Goal: Information Seeking & Learning: Check status

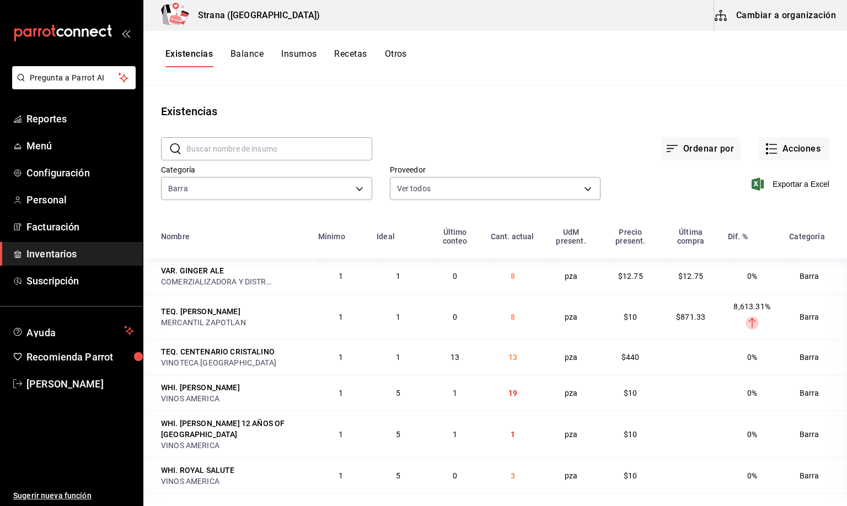
click at [396, 53] on button "Otros" at bounding box center [396, 58] width 22 height 19
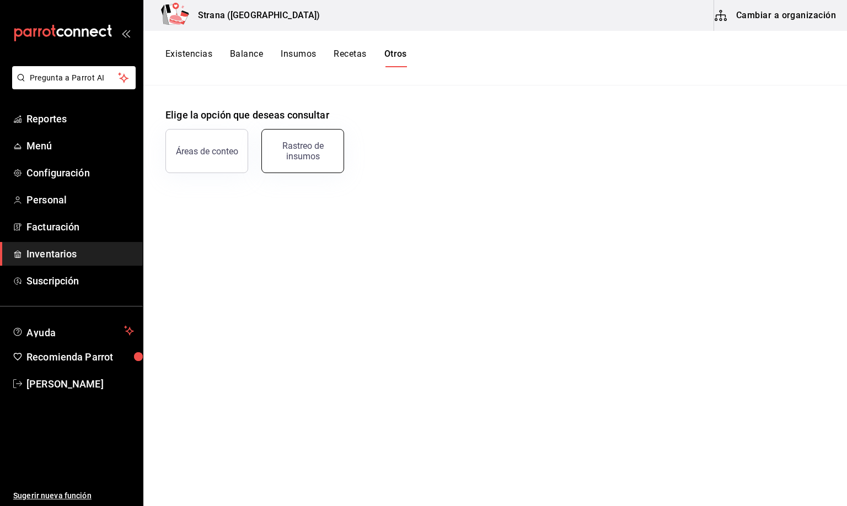
click at [313, 149] on div "Rastreo de insumos" at bounding box center [302, 151] width 68 height 21
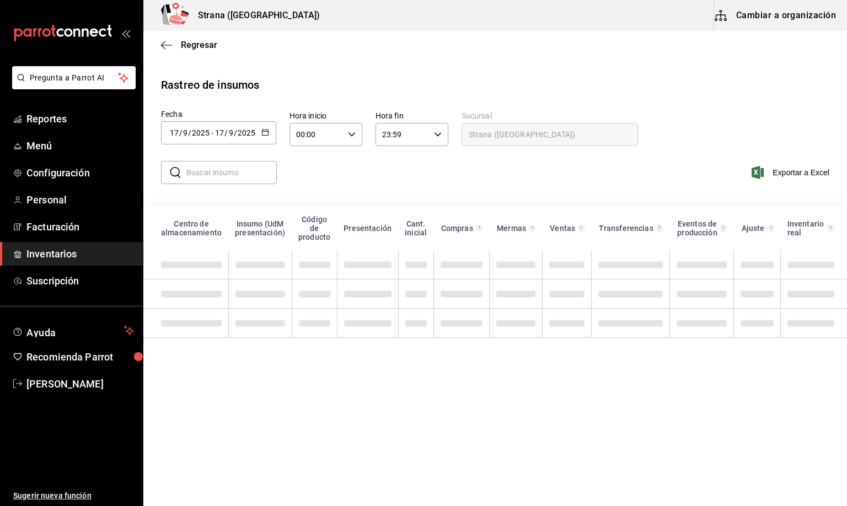
click at [184, 131] on input "9" at bounding box center [185, 132] width 6 height 9
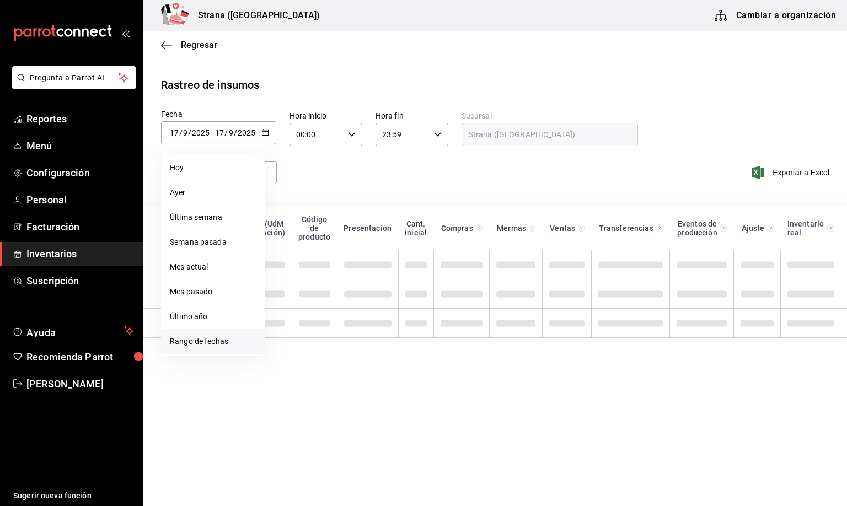
click at [214, 340] on li "Rango de fechas" at bounding box center [213, 341] width 104 height 25
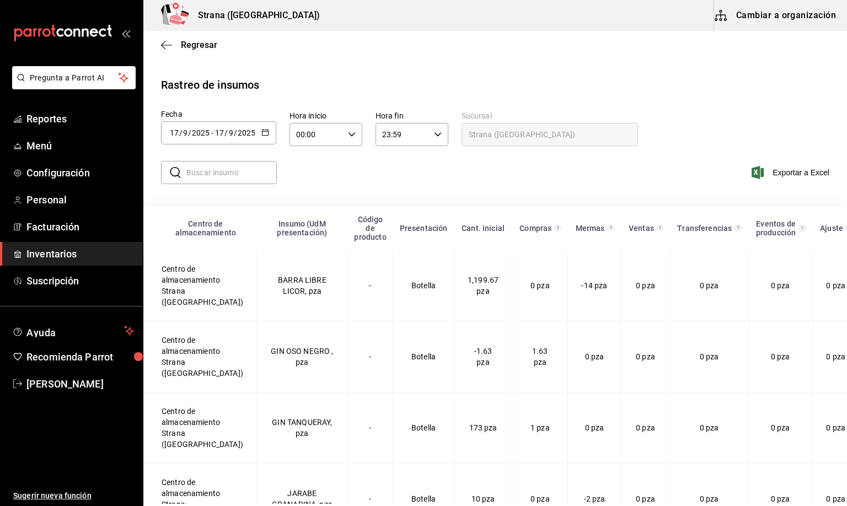
drag, startPoint x: 308, startPoint y: 73, endPoint x: 326, endPoint y: 68, distance: 18.9
click at [306, 73] on main "Regresar Rastreo de insumos Fecha 2025-09-17 17 / 9 / 2025 - 2025-09-17 17 / 9 …" at bounding box center [494, 340] width 703 height 618
click at [182, 133] on input "9" at bounding box center [185, 132] width 6 height 9
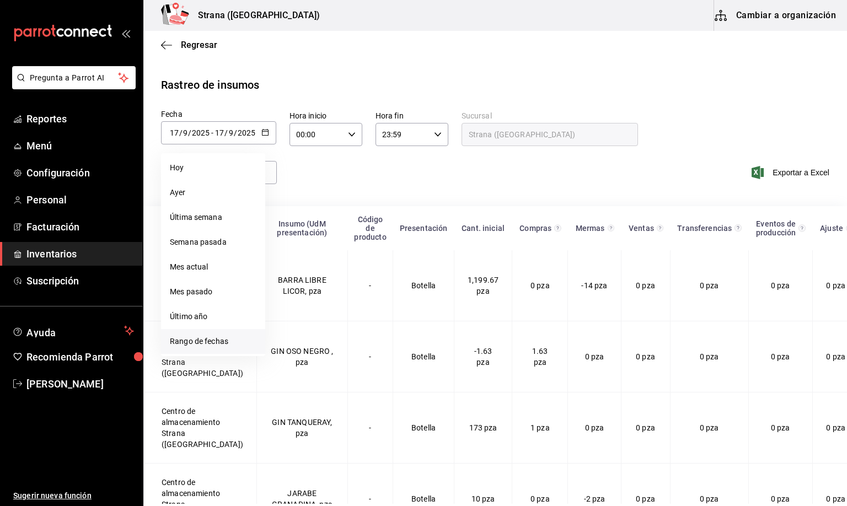
click at [217, 342] on li "Rango de fechas" at bounding box center [213, 341] width 104 height 25
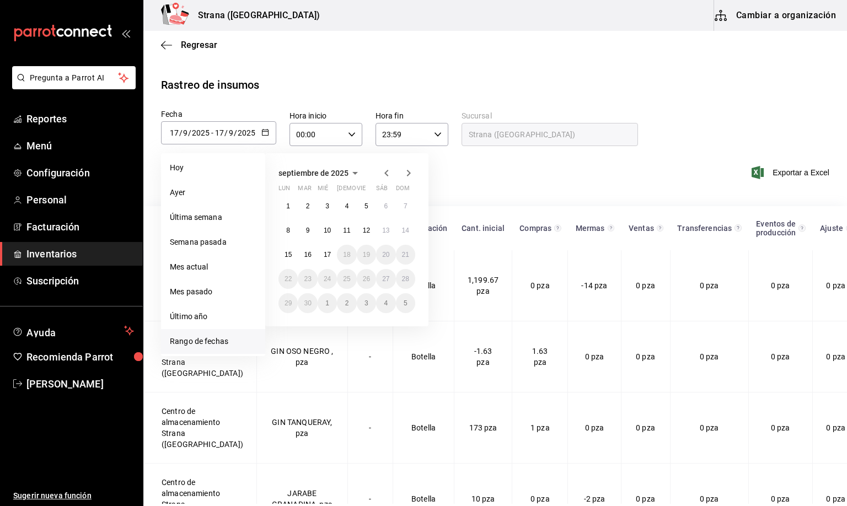
click at [388, 173] on icon "button" at bounding box center [386, 172] width 13 height 13
drag, startPoint x: 305, startPoint y: 232, endPoint x: 284, endPoint y: 235, distance: 20.7
click at [284, 235] on div "28 29 30 31 1 2 3 4 5 6 7 8 9 10 11 12 13 14 15 16 17 18 19 20 21 22 23 24 25 2…" at bounding box center [346, 254] width 137 height 117
click at [287, 234] on abbr "4" at bounding box center [288, 231] width 4 height 8
click at [291, 255] on abbr "11" at bounding box center [287, 255] width 7 height 8
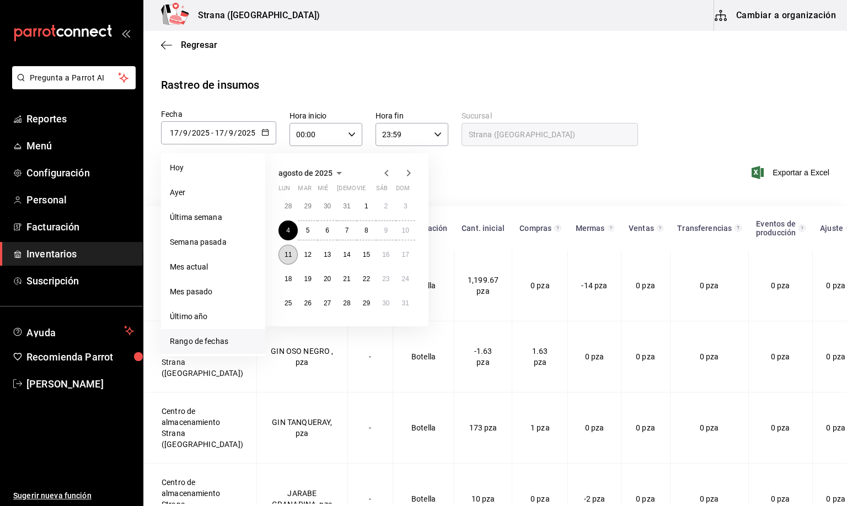
type input "2025-08-04"
type input "4"
type input "8"
type input "2025-08-11"
type input "11"
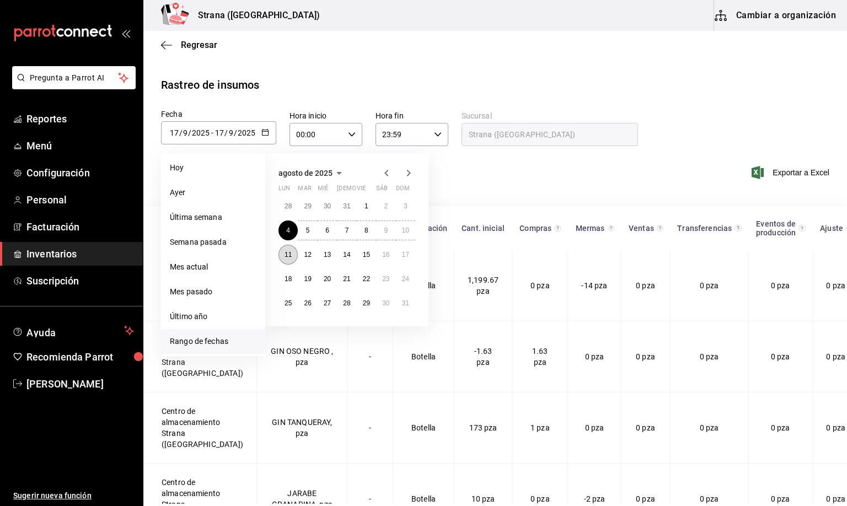
type input "8"
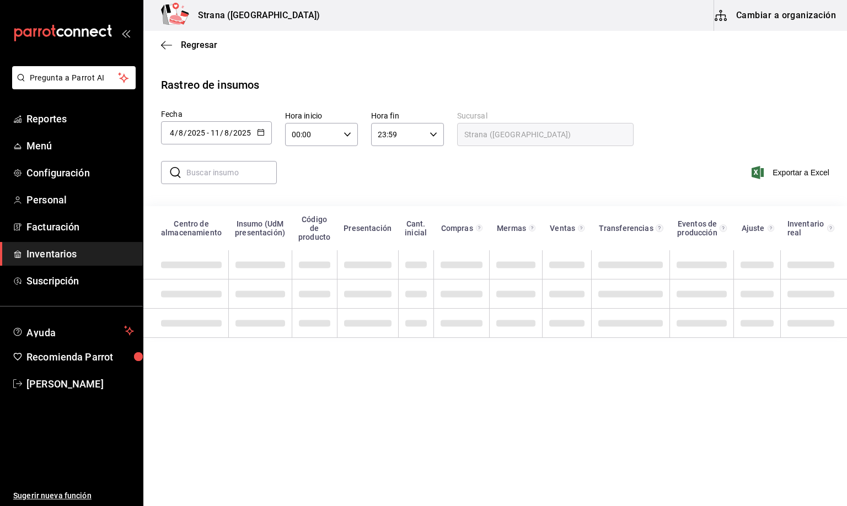
click at [209, 130] on div "2025-08-11 11 / 8 / 2025" at bounding box center [230, 132] width 43 height 9
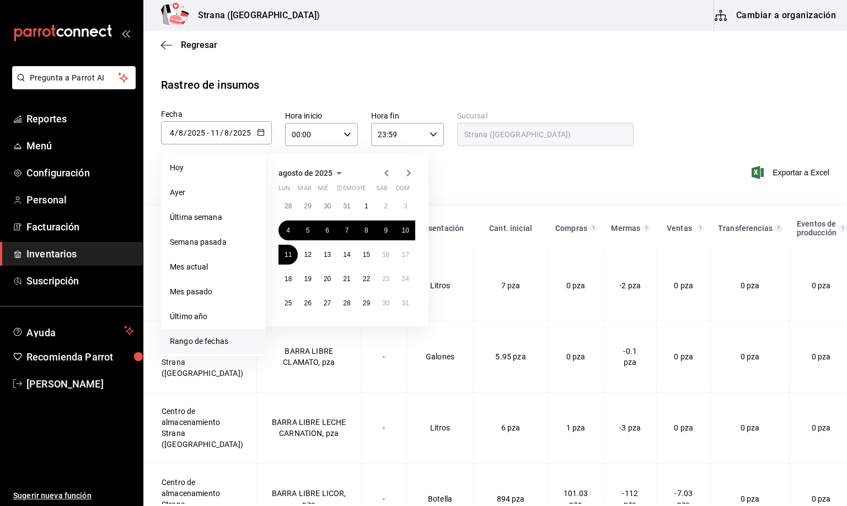
click at [410, 172] on icon "button" at bounding box center [408, 172] width 13 height 13
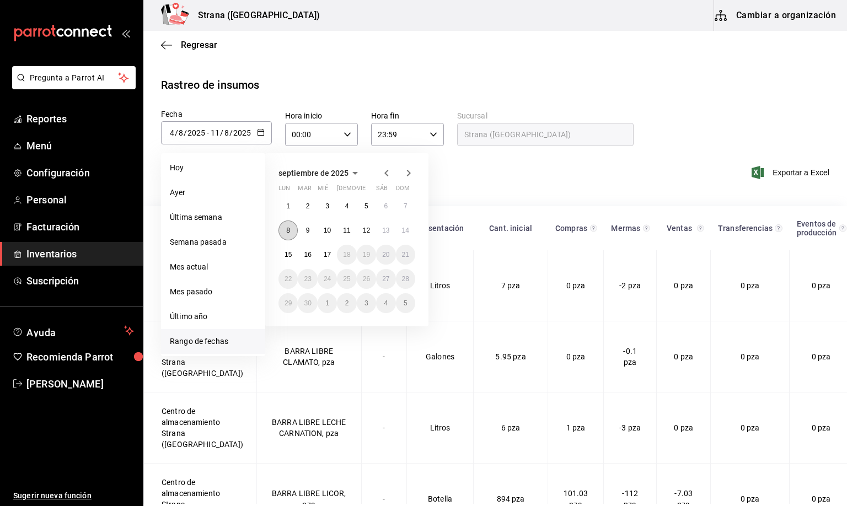
click at [285, 227] on button "8" at bounding box center [287, 230] width 19 height 20
click at [329, 256] on abbr "17" at bounding box center [327, 255] width 7 height 8
type input "2025-09-08"
type input "8"
type input "9"
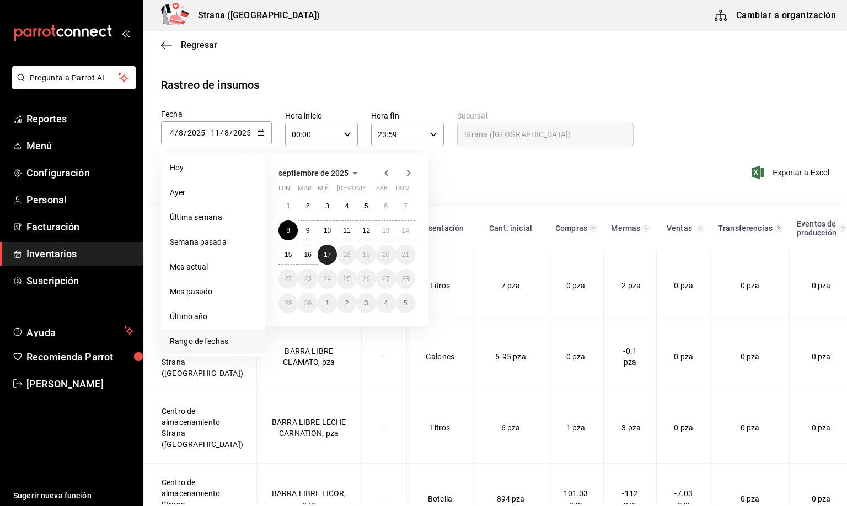
type input "[DATE]"
type input "17"
type input "9"
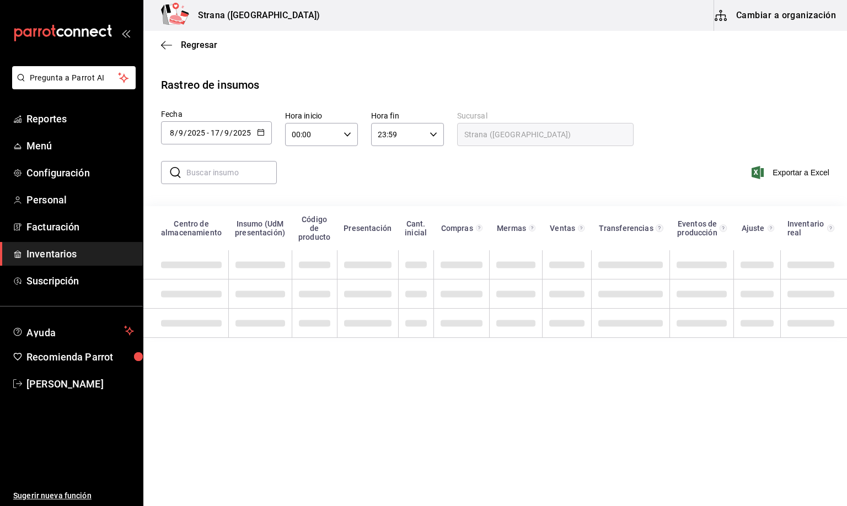
click at [293, 136] on input "00:00" at bounding box center [312, 134] width 54 height 22
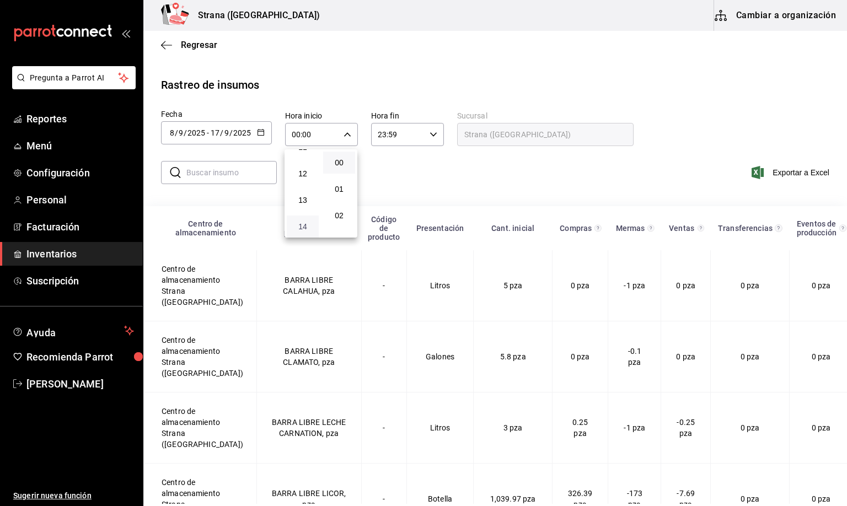
scroll to position [331, 0]
drag, startPoint x: 303, startPoint y: 195, endPoint x: 340, endPoint y: 160, distance: 50.7
click at [303, 198] on span "14" at bounding box center [302, 202] width 19 height 9
click at [340, 160] on span "00" at bounding box center [339, 162] width 19 height 9
type input "14:00"
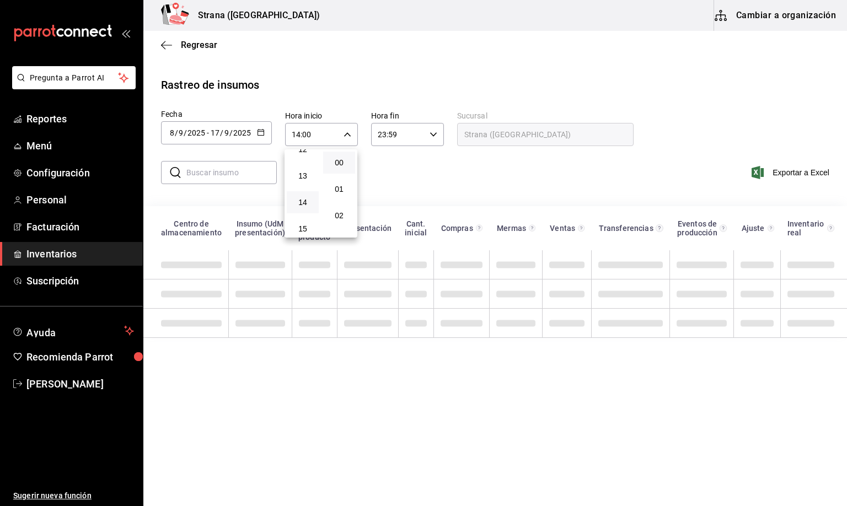
drag, startPoint x: 379, startPoint y: 131, endPoint x: 381, endPoint y: 136, distance: 5.9
click at [378, 130] on div at bounding box center [423, 253] width 847 height 506
click at [381, 136] on div at bounding box center [423, 253] width 847 height 506
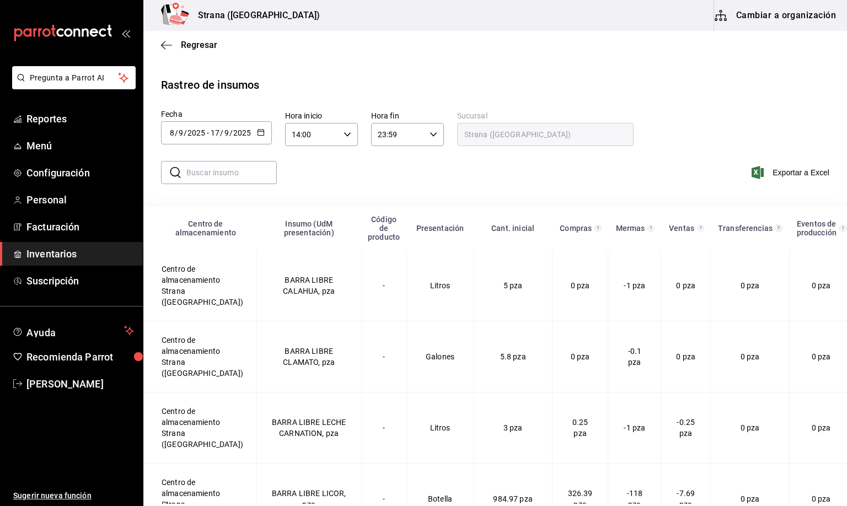
click at [377, 133] on input "23:59" at bounding box center [398, 134] width 54 height 22
click at [388, 161] on span "14" at bounding box center [388, 165] width 19 height 9
click at [427, 201] on span "57" at bounding box center [425, 205] width 19 height 9
type input "14:57"
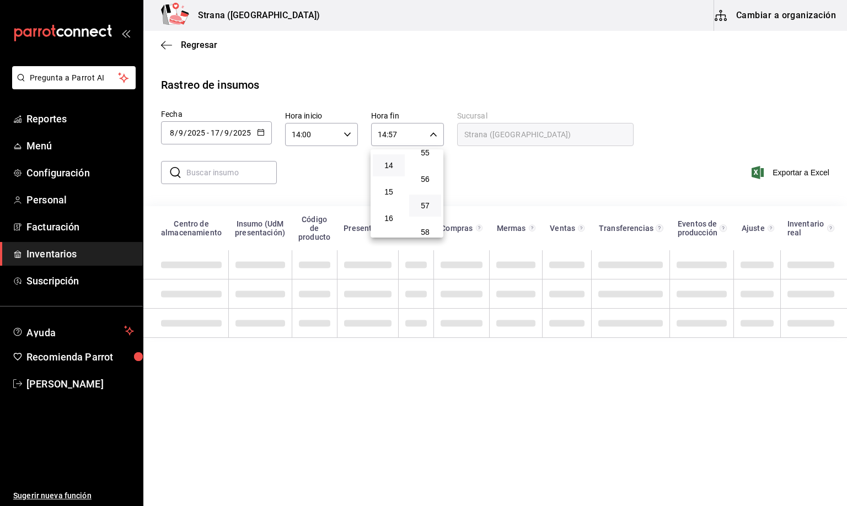
click at [193, 169] on div at bounding box center [423, 253] width 847 height 506
click at [194, 177] on input "text" at bounding box center [231, 173] width 90 height 22
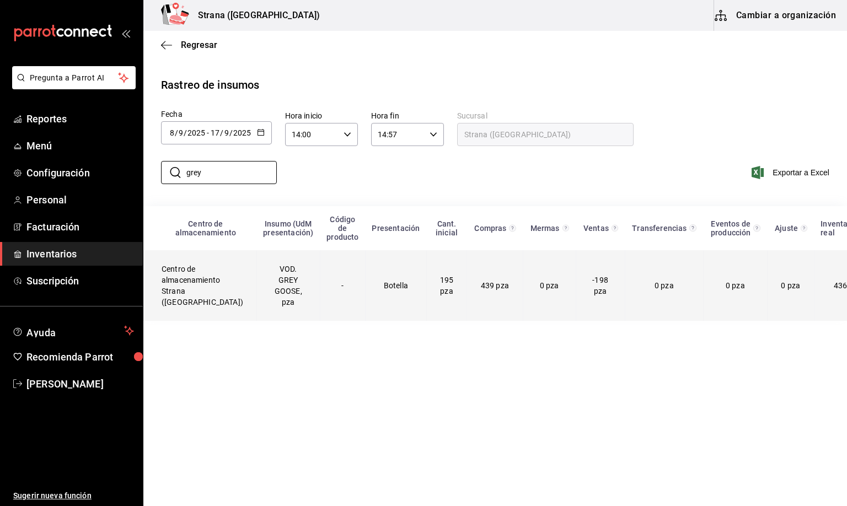
type input "grey"
click at [261, 283] on td "VOD. GREY GOOSE, pza" at bounding box center [287, 285] width 63 height 71
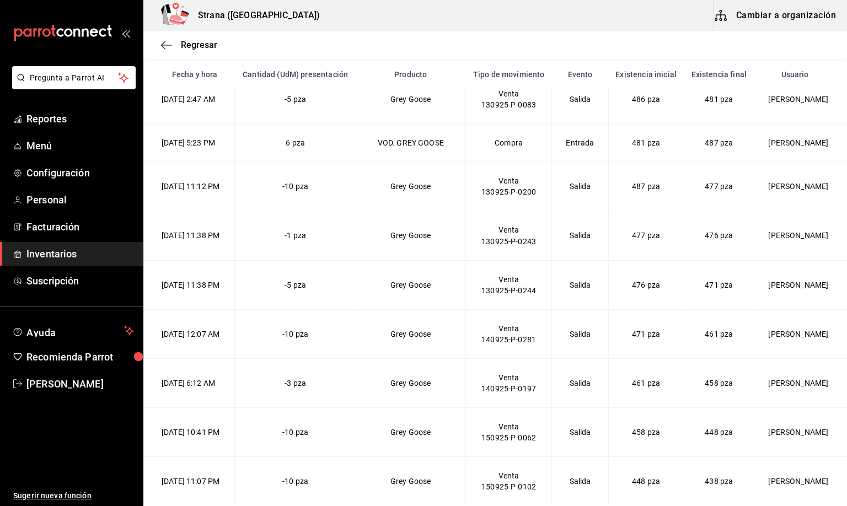
scroll to position [1106, 0]
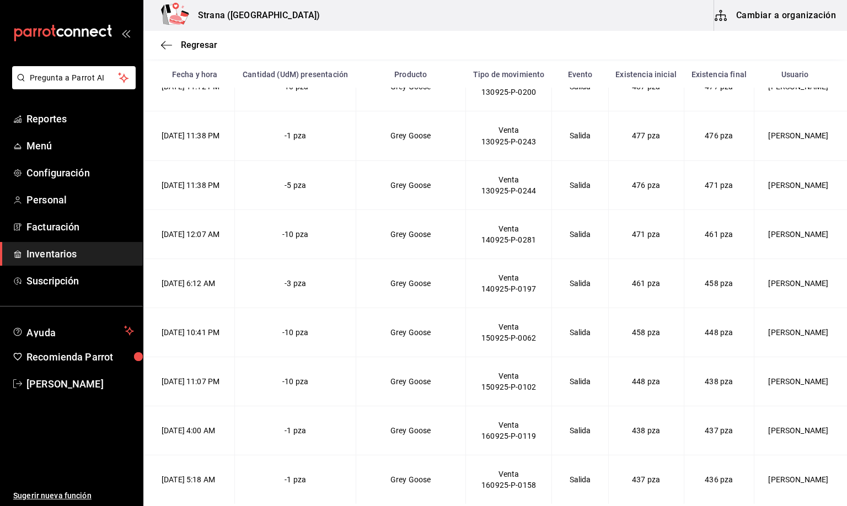
click at [295, 279] on span "-3 pza" at bounding box center [294, 283] width 21 height 9
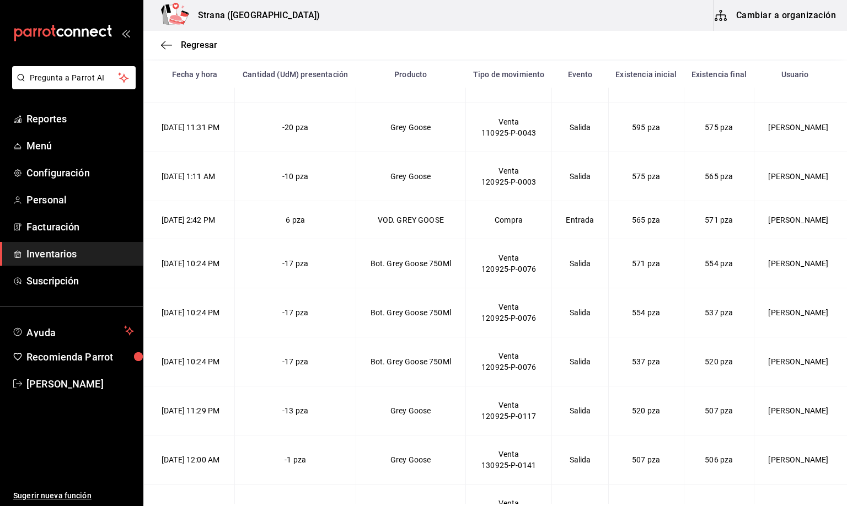
scroll to position [0, 0]
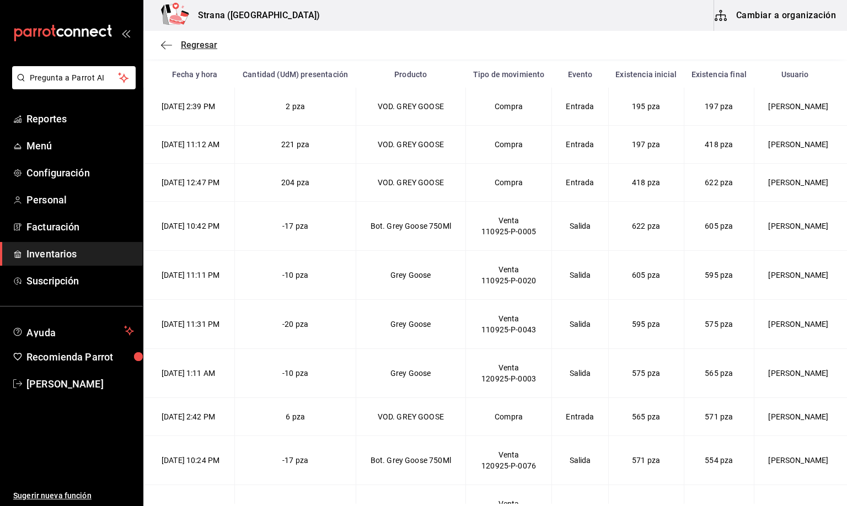
click at [197, 44] on span "Regresar" at bounding box center [199, 45] width 36 height 10
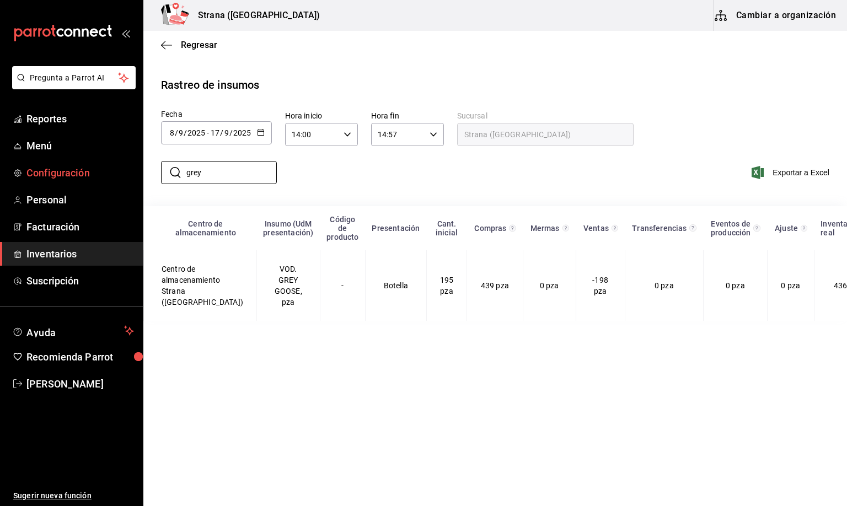
drag, startPoint x: 212, startPoint y: 171, endPoint x: 114, endPoint y: 174, distance: 98.2
click at [114, 174] on div "Pregunta a Parrot AI Reportes Menú Configuración Personal Facturación Inventari…" at bounding box center [423, 252] width 847 height 504
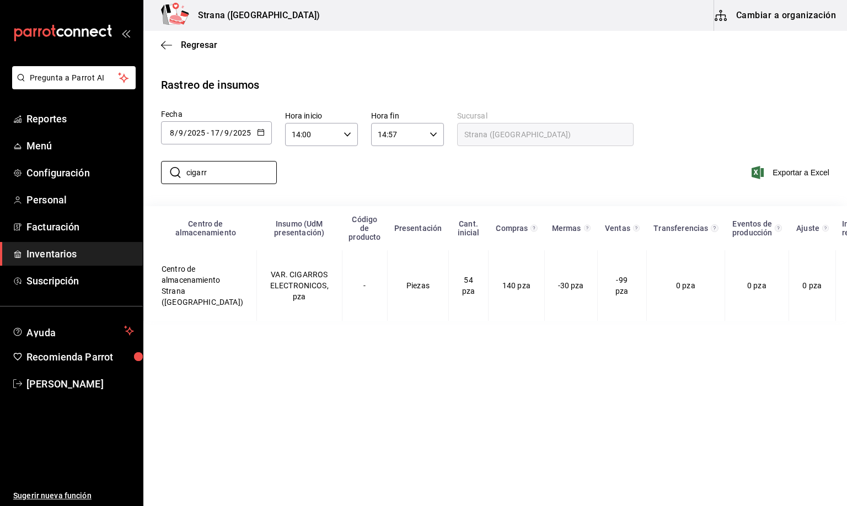
scroll to position [0, 29]
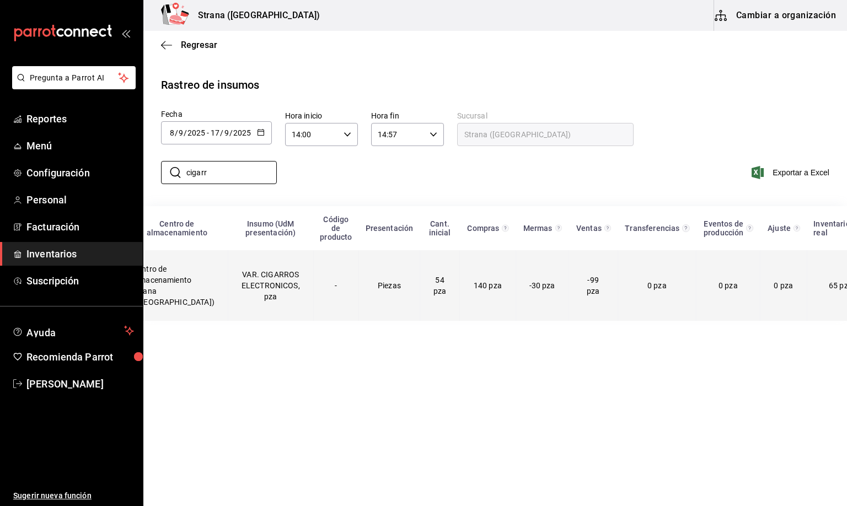
type input "cigarr"
click at [250, 281] on td "VAR. CIGARROS ELECTRONICOS, pza" at bounding box center [270, 285] width 85 height 71
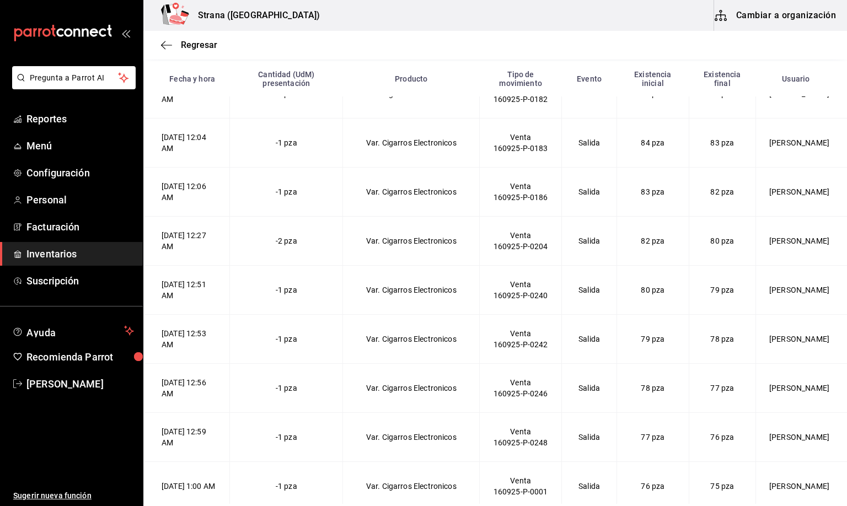
scroll to position [3375, 0]
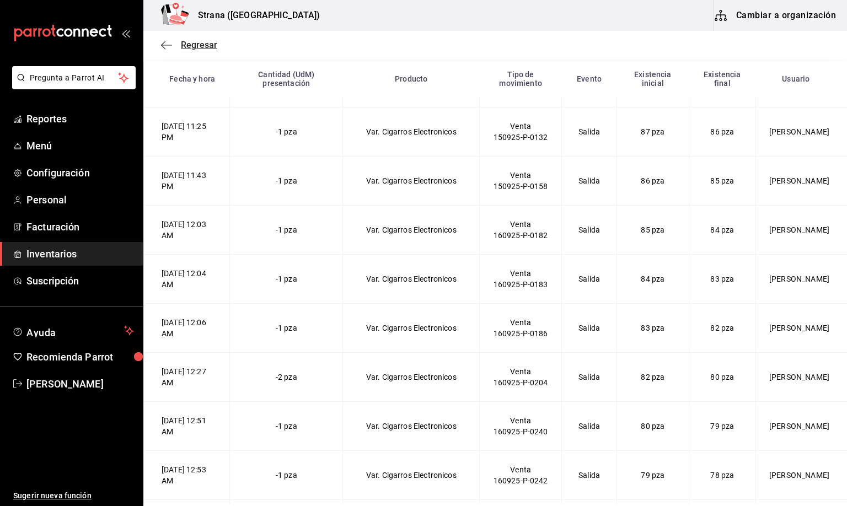
click at [199, 40] on span "Regresar" at bounding box center [199, 45] width 36 height 10
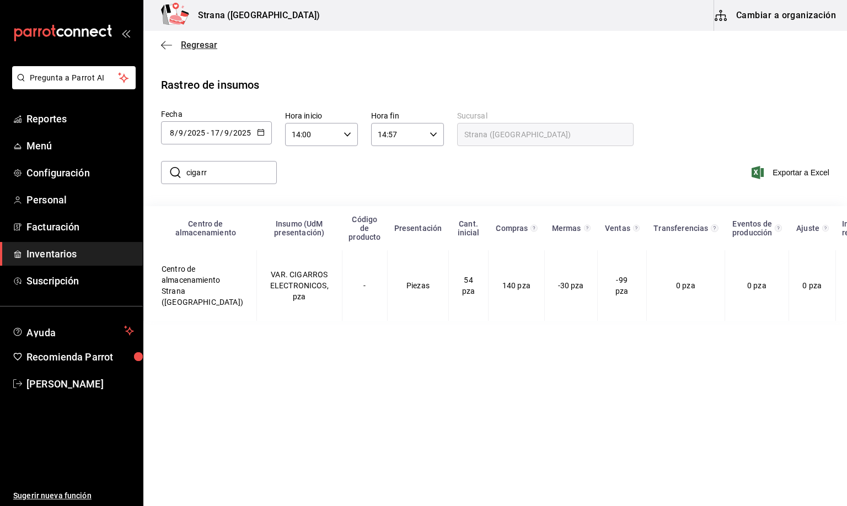
click at [192, 42] on span "Regresar" at bounding box center [199, 45] width 36 height 10
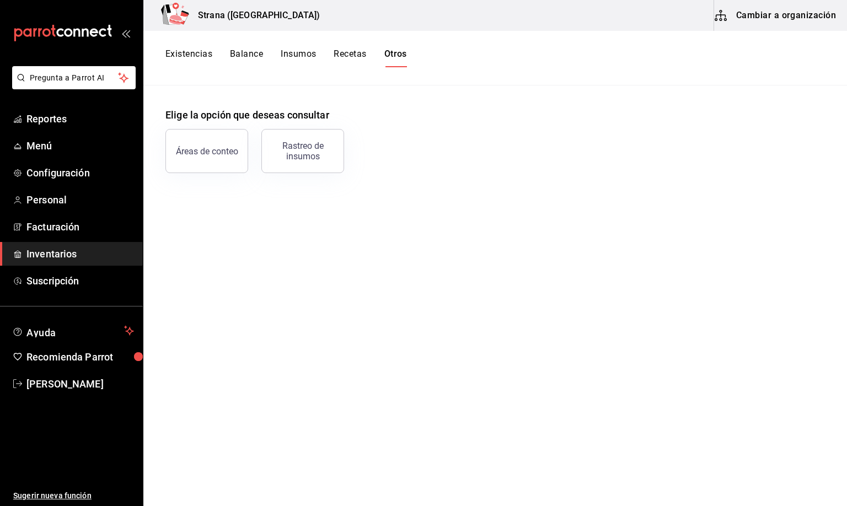
click at [52, 252] on span "Inventarios" at bounding box center [79, 253] width 107 height 15
click at [176, 53] on button "Existencias" at bounding box center [188, 58] width 47 height 19
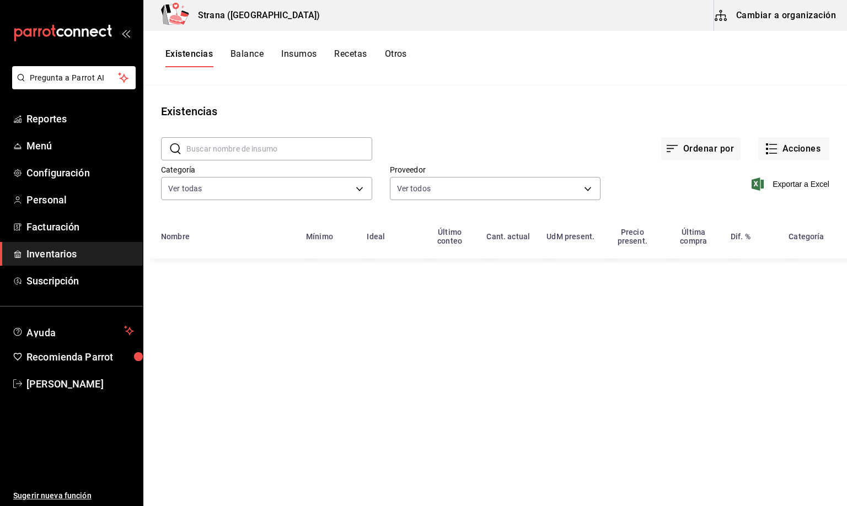
click at [191, 148] on input "text" at bounding box center [279, 149] width 186 height 22
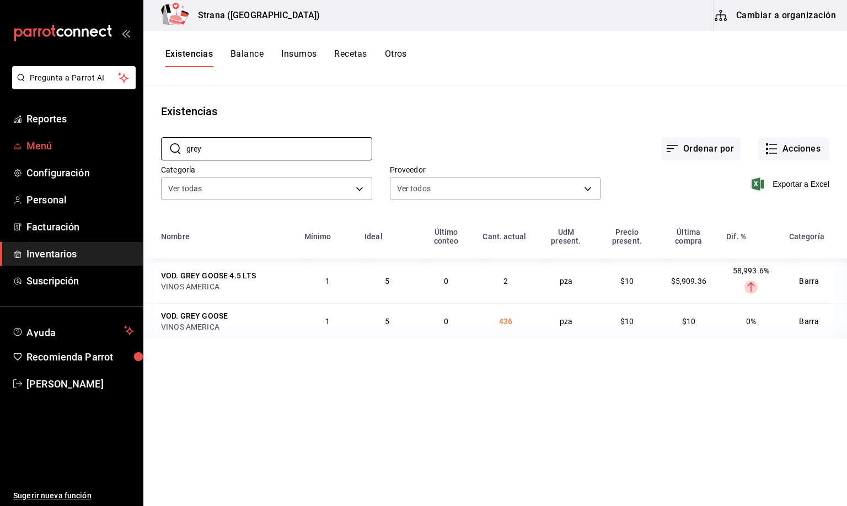
type input "grey"
click at [49, 149] on span "Menú" at bounding box center [79, 145] width 107 height 15
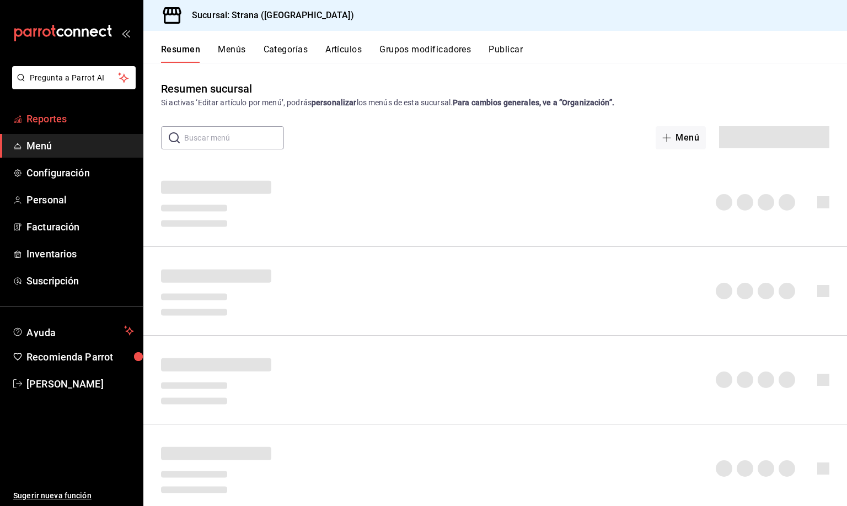
click at [65, 116] on span "Reportes" at bounding box center [79, 118] width 107 height 15
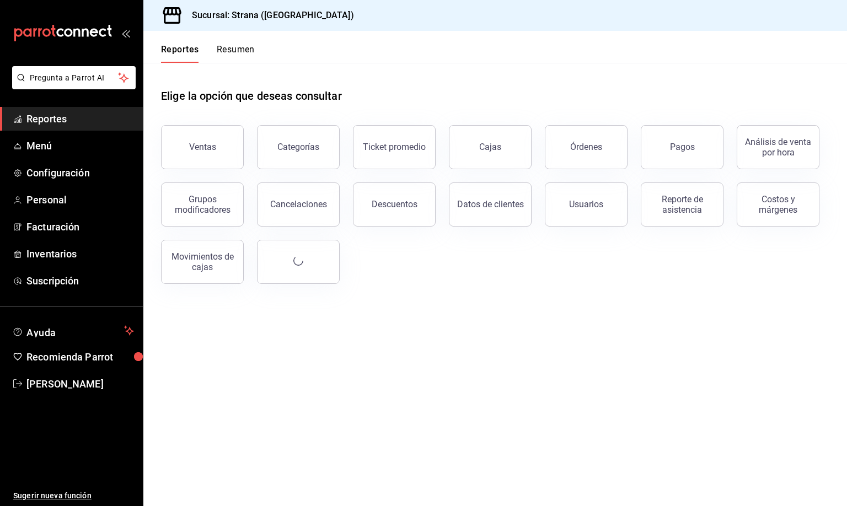
drag, startPoint x: 204, startPoint y: 143, endPoint x: 217, endPoint y: 181, distance: 40.3
click at [204, 143] on div "Ventas" at bounding box center [202, 147] width 27 height 10
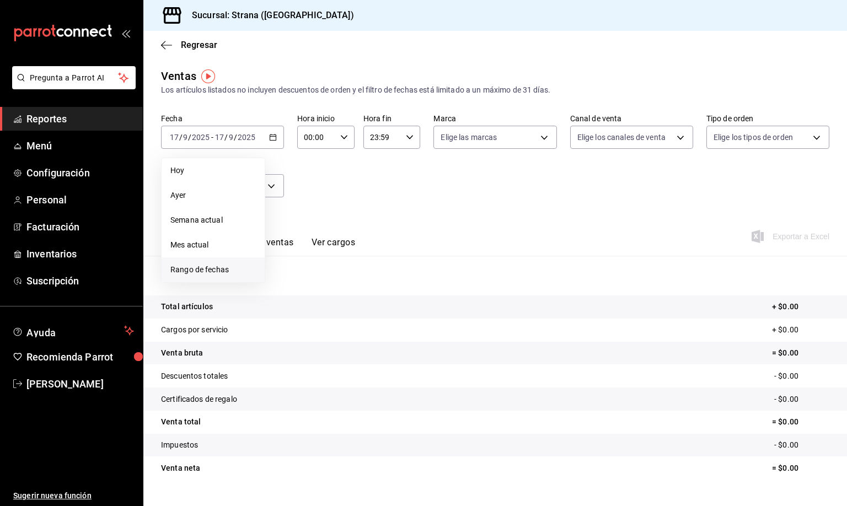
click at [201, 270] on span "Rango de fechas" at bounding box center [212, 270] width 85 height 12
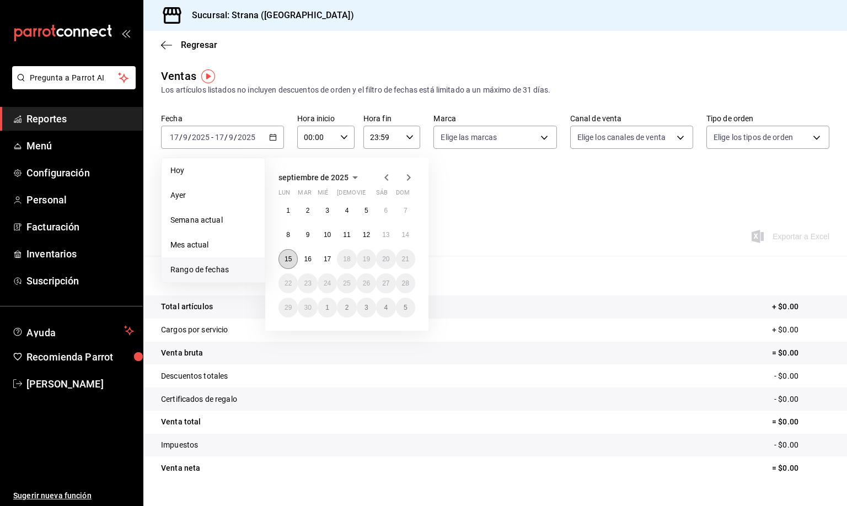
click at [289, 261] on abbr "15" at bounding box center [287, 259] width 7 height 8
click at [306, 260] on abbr "16" at bounding box center [307, 259] width 7 height 8
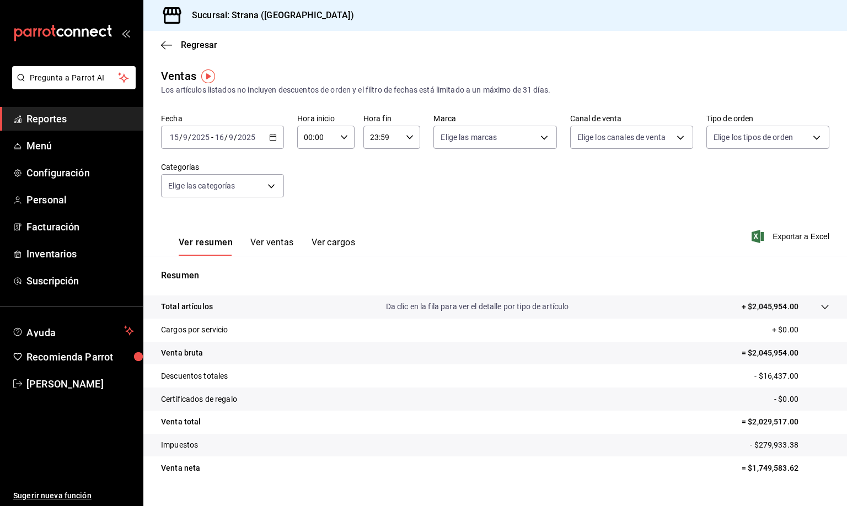
click at [302, 138] on input "00:00" at bounding box center [316, 137] width 39 height 22
click at [311, 240] on span "20" at bounding box center [308, 244] width 10 height 9
type input "20:00"
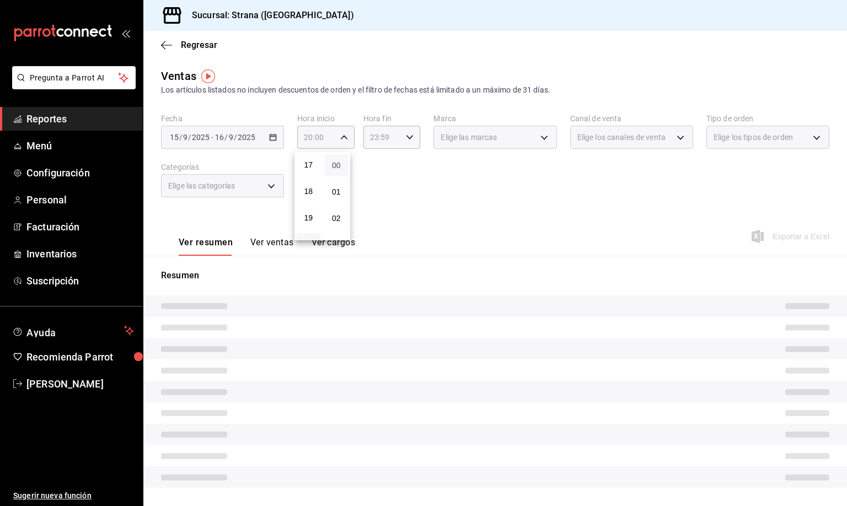
click at [331, 167] on span "00" at bounding box center [336, 165] width 10 height 9
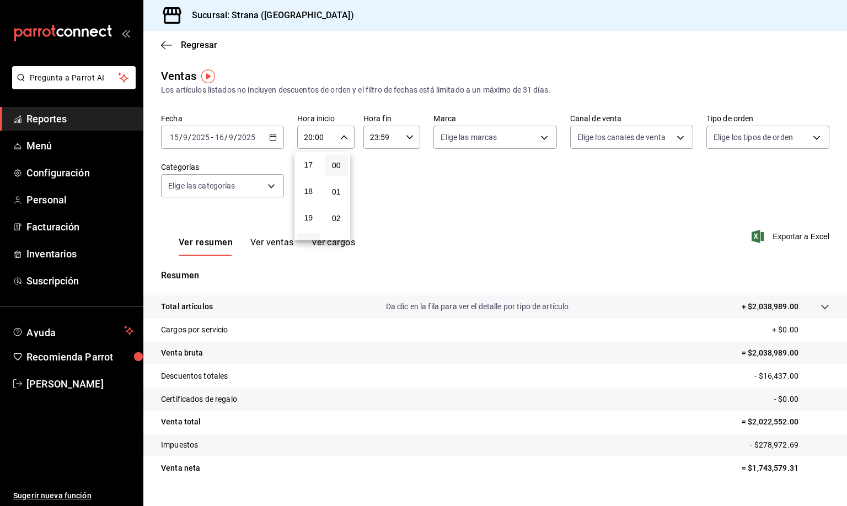
click at [371, 137] on div at bounding box center [423, 253] width 847 height 506
click at [371, 137] on input "23:59" at bounding box center [382, 137] width 39 height 22
click at [369, 223] on span "10" at bounding box center [373, 227] width 10 height 9
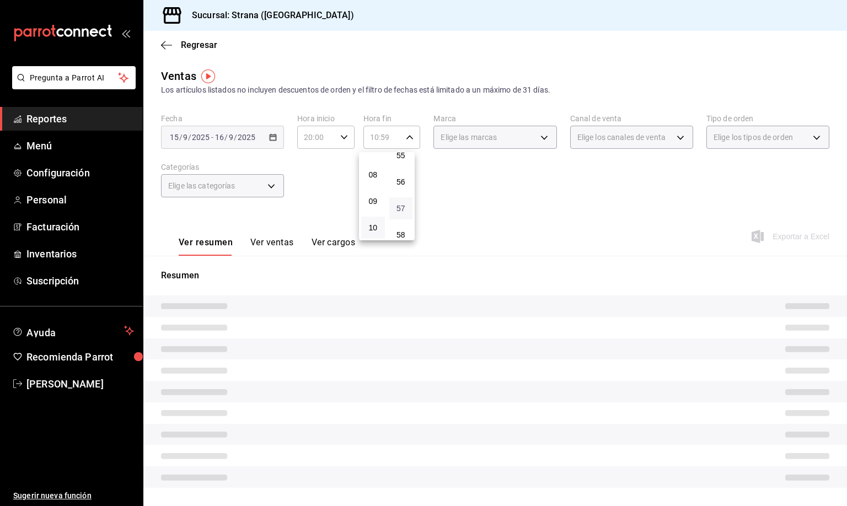
click at [399, 204] on span "57" at bounding box center [401, 208] width 10 height 9
type input "10:57"
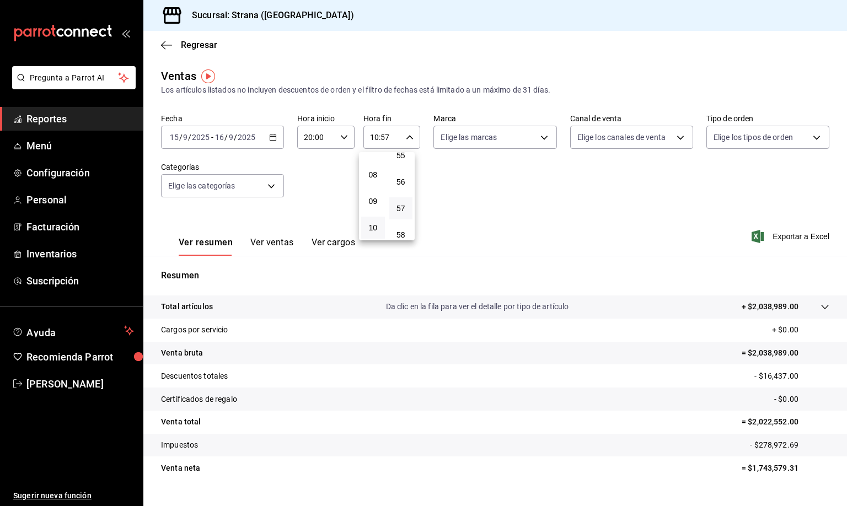
click at [270, 245] on div at bounding box center [423, 253] width 847 height 506
click at [268, 244] on button "Ver ventas" at bounding box center [272, 246] width 44 height 19
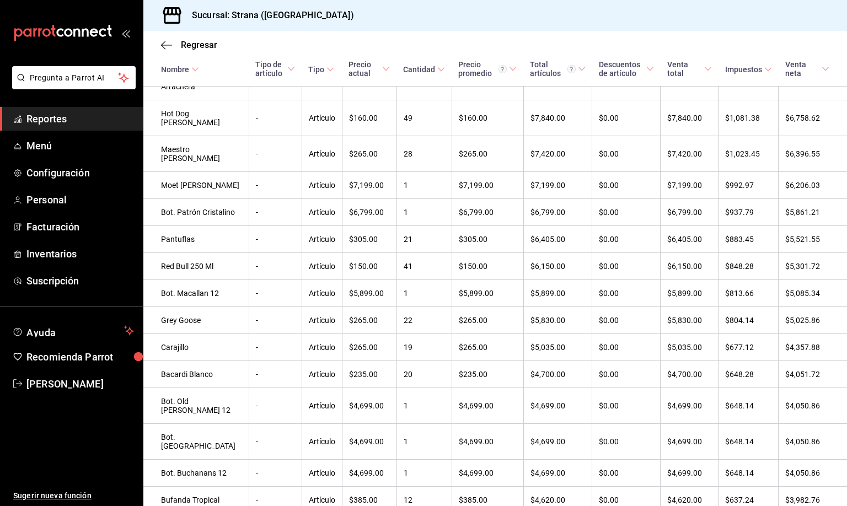
scroll to position [1419, 0]
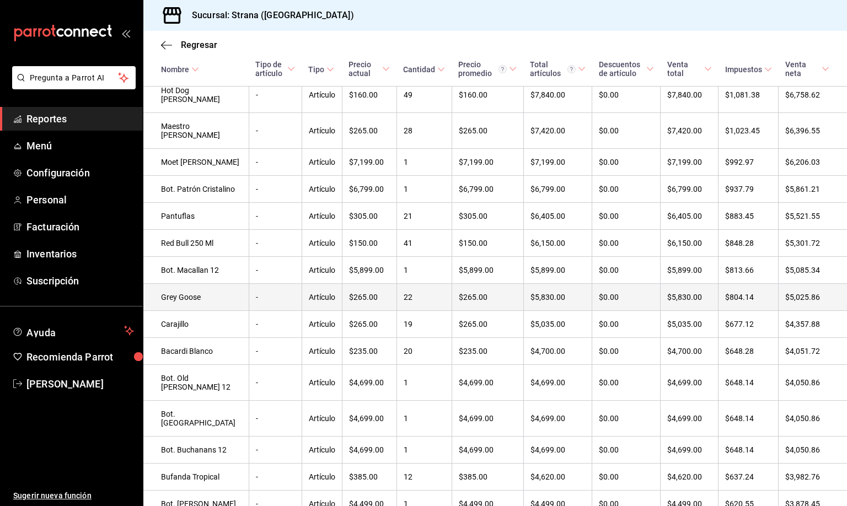
click at [396, 299] on td "22" at bounding box center [423, 297] width 55 height 27
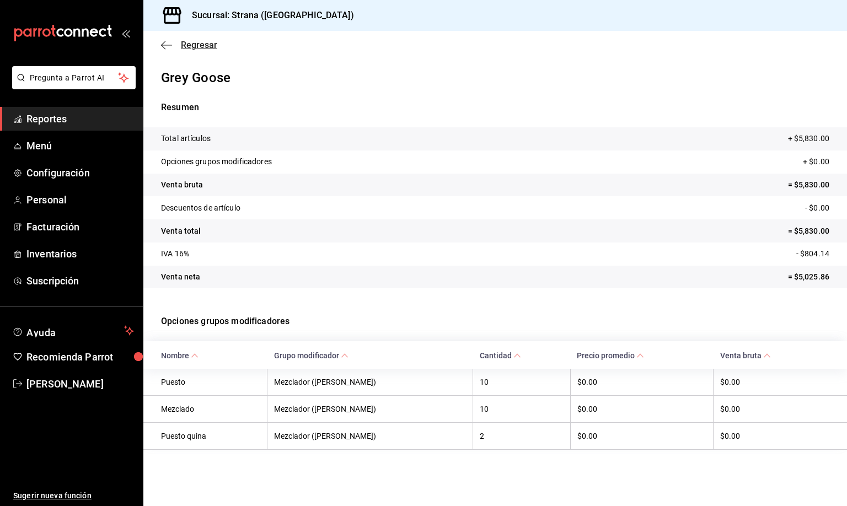
click at [187, 45] on span "Regresar" at bounding box center [199, 45] width 36 height 10
click at [182, 45] on span "Regresar" at bounding box center [199, 45] width 36 height 10
click at [164, 43] on icon "button" at bounding box center [163, 45] width 4 height 8
click at [191, 46] on span "Regresar" at bounding box center [199, 45] width 36 height 10
click at [167, 41] on icon "button" at bounding box center [166, 45] width 11 height 10
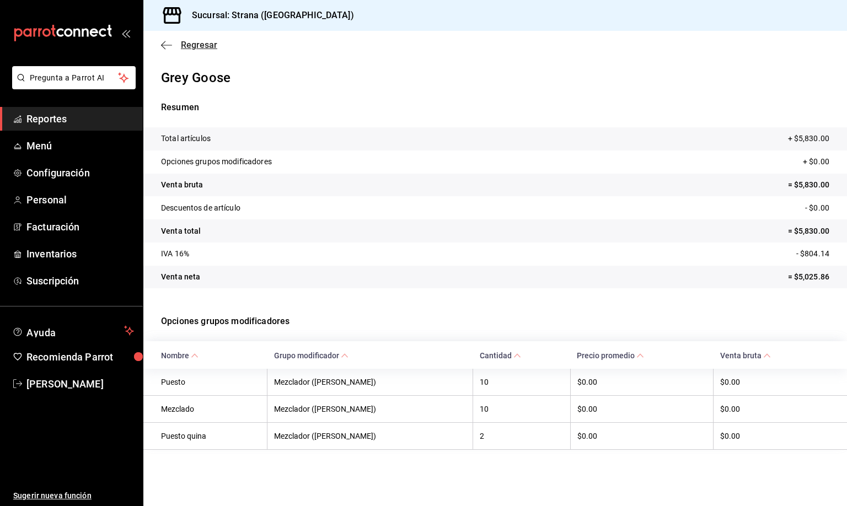
click at [191, 45] on span "Regresar" at bounding box center [199, 45] width 36 height 10
click at [41, 250] on span "Inventarios" at bounding box center [79, 253] width 107 height 15
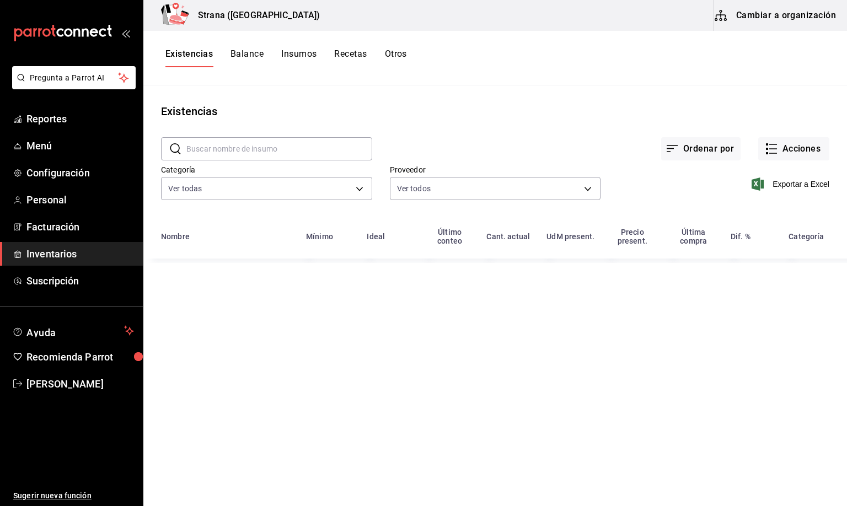
click at [209, 152] on input "text" at bounding box center [279, 149] width 186 height 22
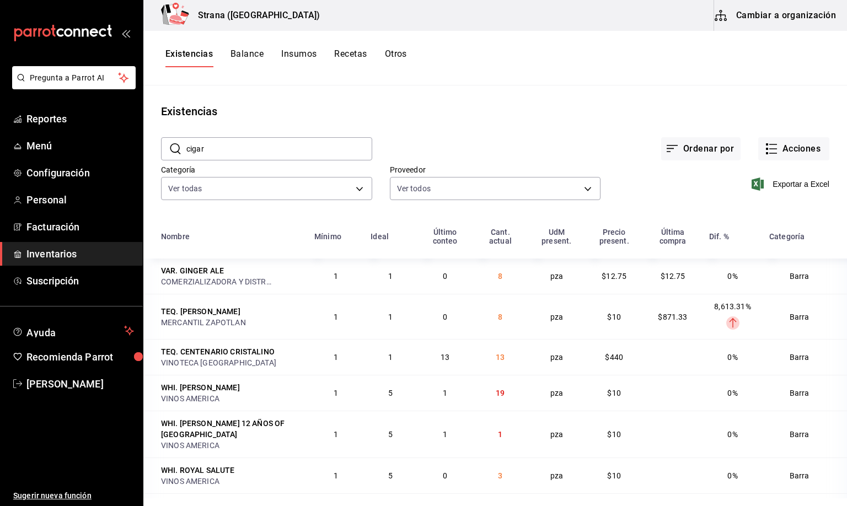
type input "cigarr"
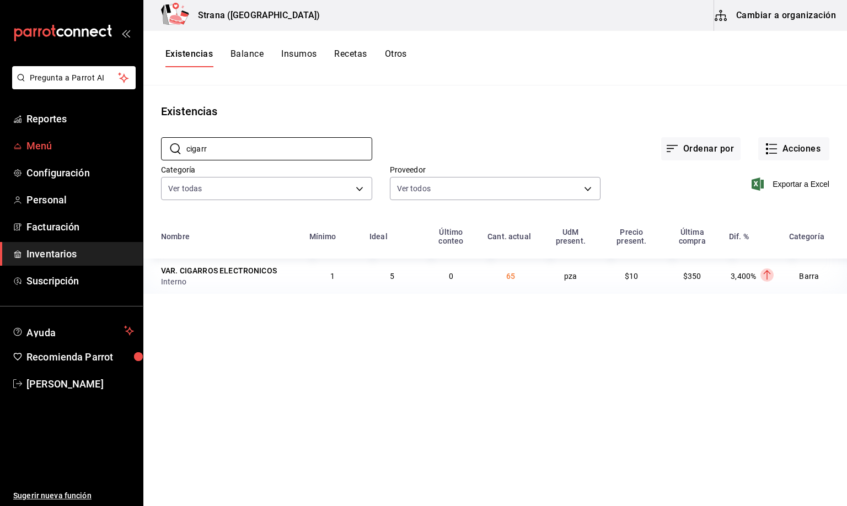
drag, startPoint x: 224, startPoint y: 149, endPoint x: 36, endPoint y: 143, distance: 187.5
click at [36, 143] on div "Pregunta a Parrot AI Reportes Menú Configuración Personal Facturación Inventari…" at bounding box center [423, 249] width 847 height 498
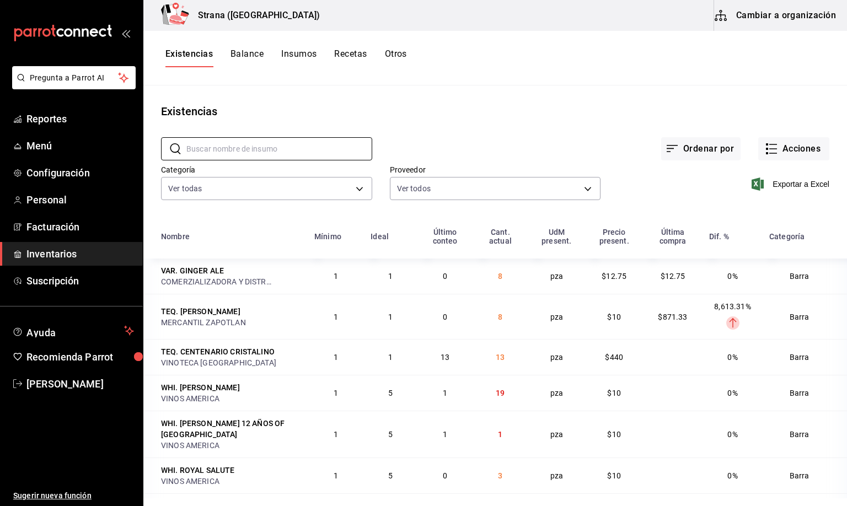
click at [391, 53] on button "Otros" at bounding box center [396, 58] width 22 height 19
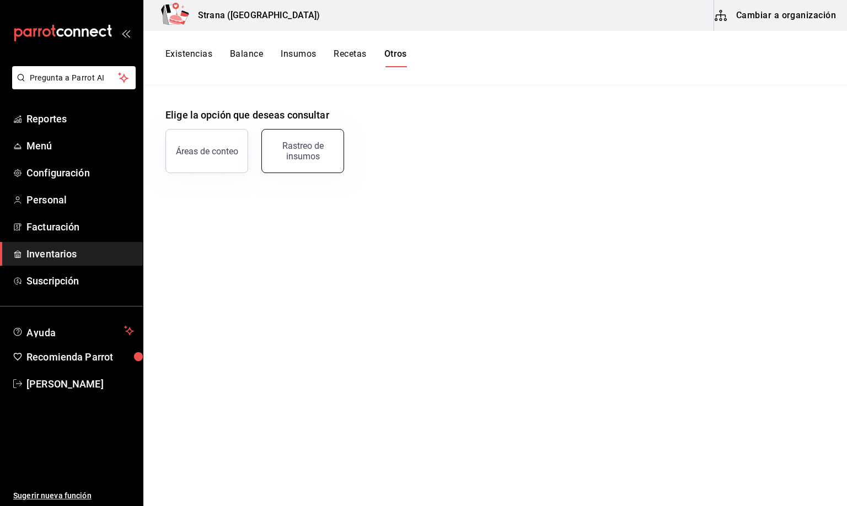
click at [291, 153] on div "Rastreo de insumos" at bounding box center [302, 151] width 68 height 21
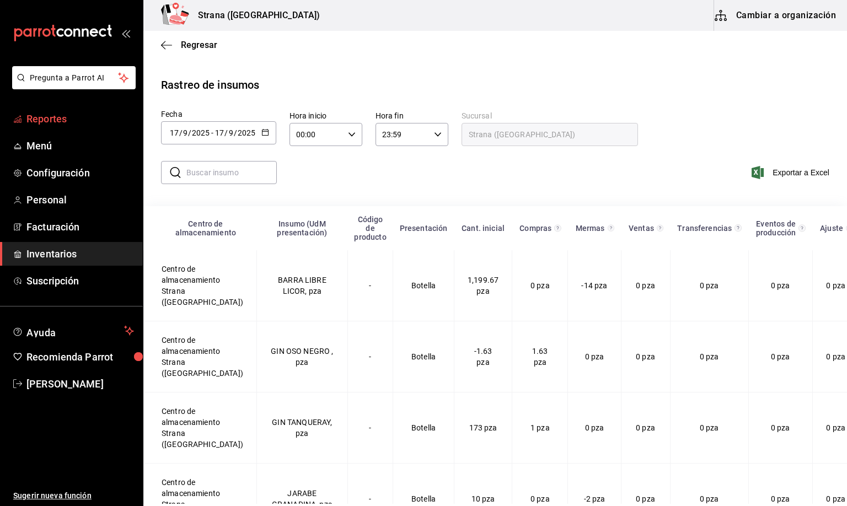
click at [42, 117] on span "Reportes" at bounding box center [79, 118] width 107 height 15
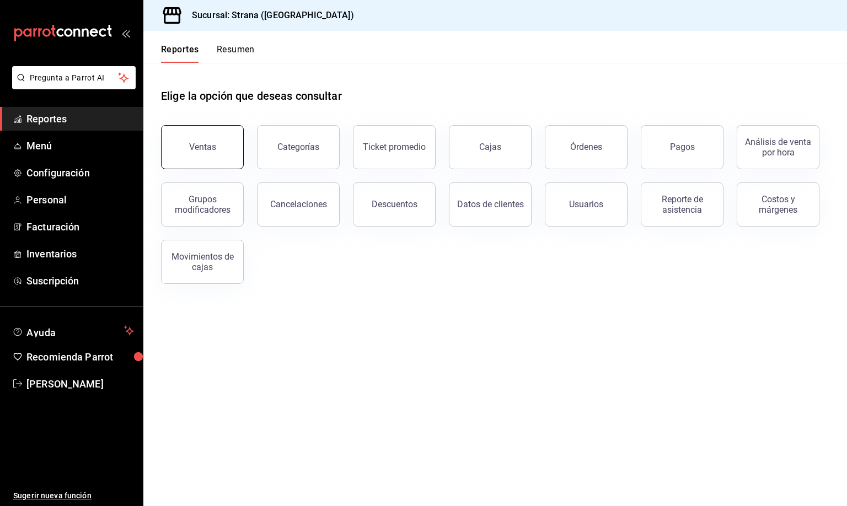
click at [189, 146] on button "Ventas" at bounding box center [202, 147] width 83 height 44
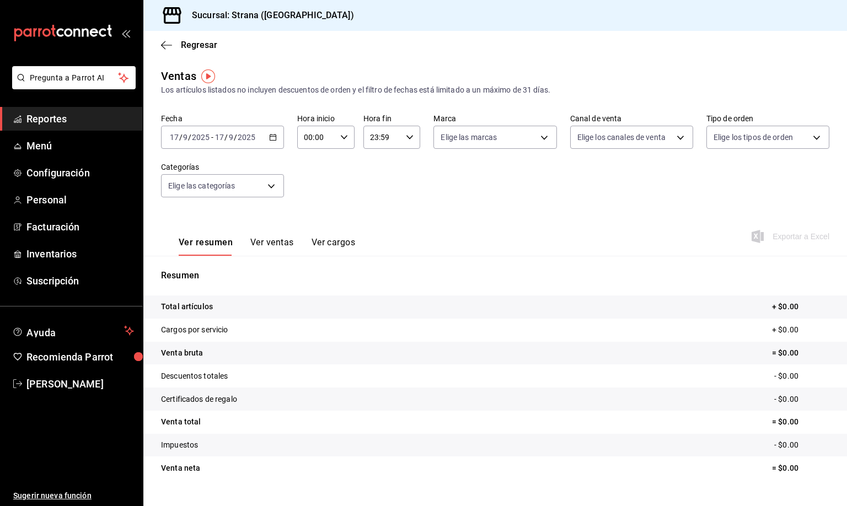
click at [174, 143] on div "2025-09-17 17 / 9 / 2025 - 2025-09-17 17 / 9 / 2025" at bounding box center [222, 137] width 123 height 23
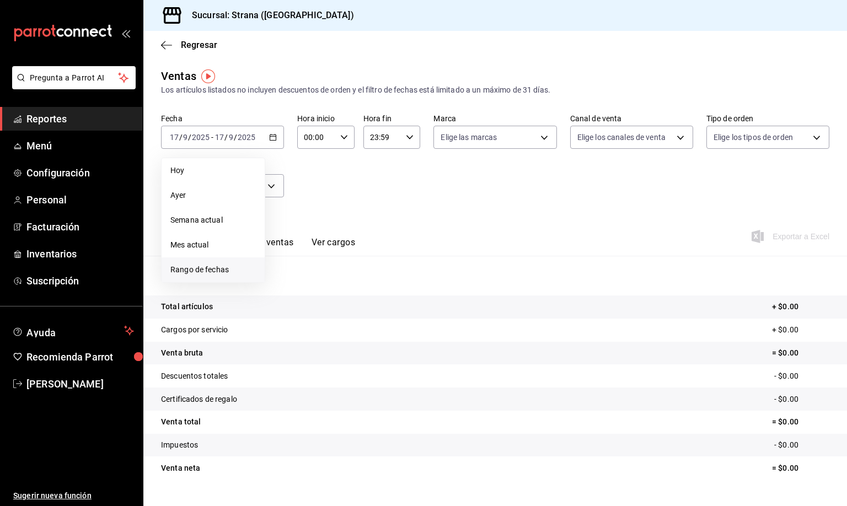
click at [191, 266] on span "Rango de fechas" at bounding box center [212, 270] width 85 height 12
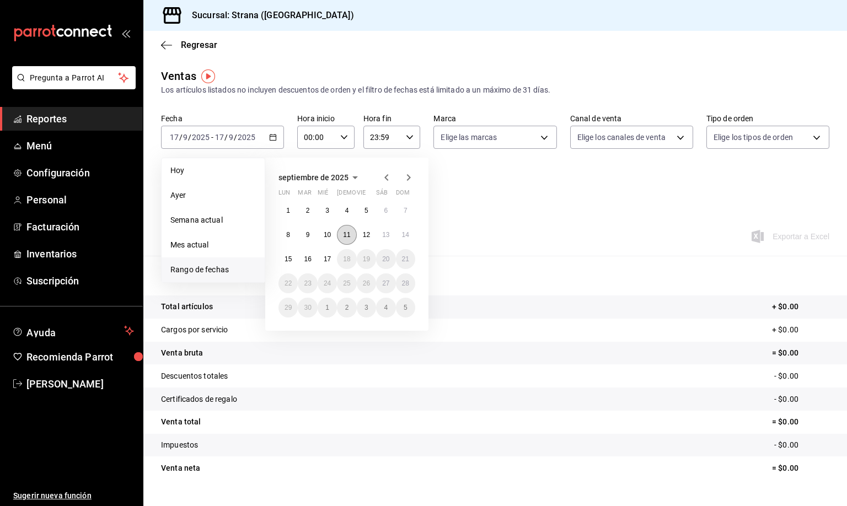
click at [349, 237] on abbr "11" at bounding box center [346, 235] width 7 height 8
click at [366, 235] on abbr "12" at bounding box center [366, 235] width 7 height 8
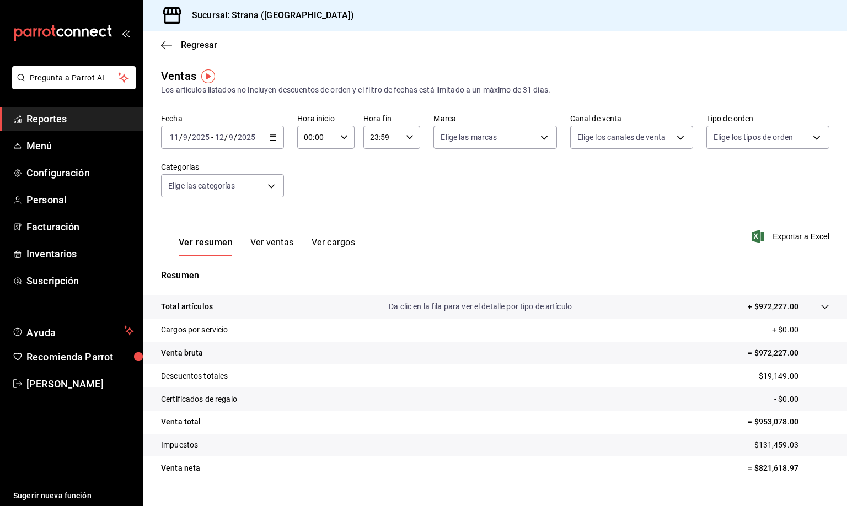
click at [303, 138] on input "00:00" at bounding box center [316, 137] width 39 height 22
click at [311, 194] on span "20" at bounding box center [308, 198] width 10 height 9
type input "20:00"
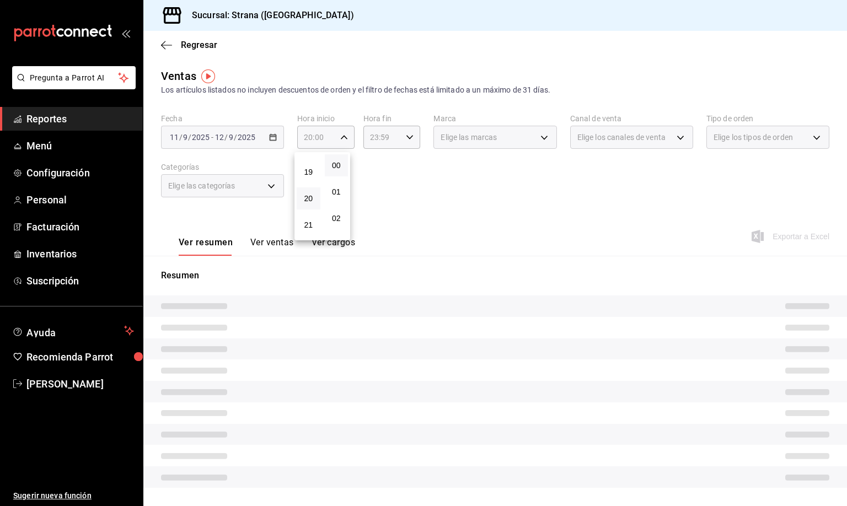
drag, startPoint x: 331, startPoint y: 164, endPoint x: 358, endPoint y: 154, distance: 28.5
click at [331, 164] on span "00" at bounding box center [336, 165] width 10 height 9
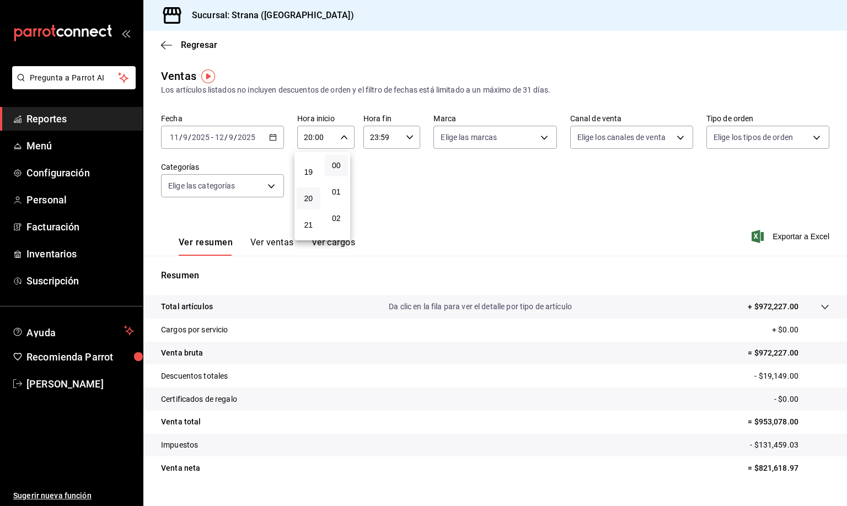
click at [366, 139] on div at bounding box center [423, 253] width 847 height 506
click at [366, 139] on input "23:59" at bounding box center [382, 137] width 39 height 22
click at [373, 187] on span "18" at bounding box center [373, 191] width 10 height 9
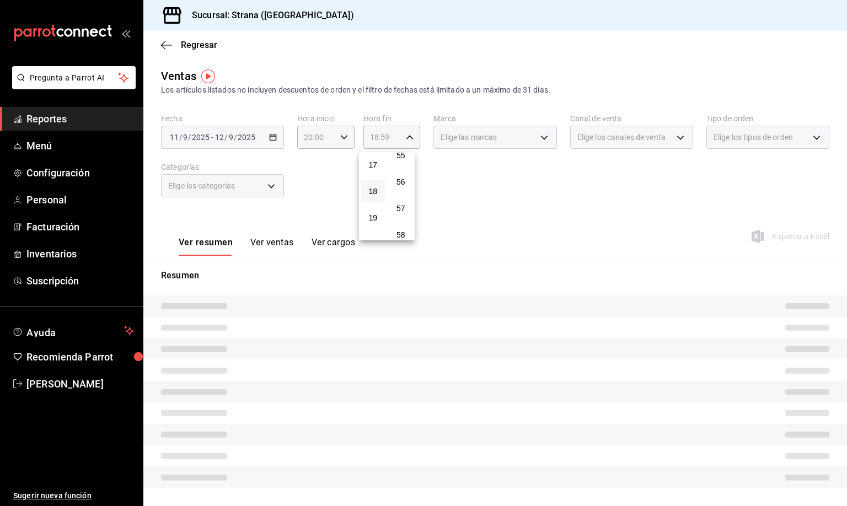
drag, startPoint x: 402, startPoint y: 171, endPoint x: 306, endPoint y: 182, distance: 97.1
click at [402, 204] on span "57" at bounding box center [401, 208] width 10 height 9
type input "18:57"
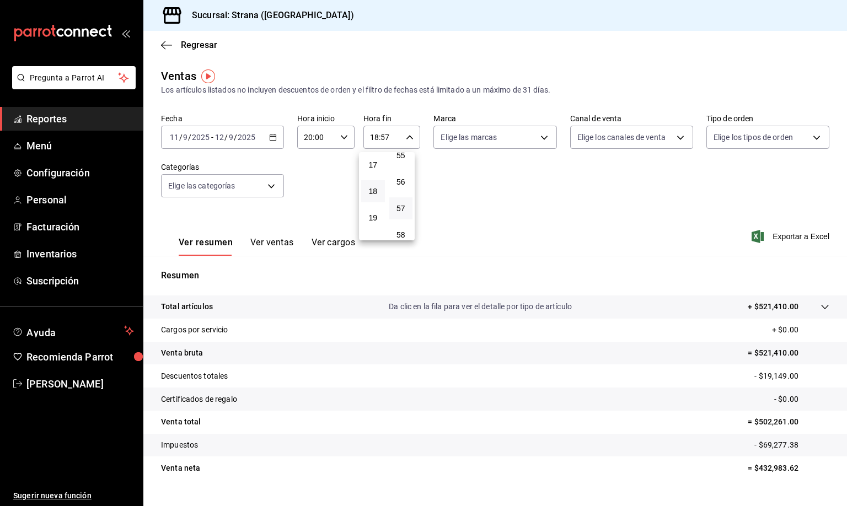
click at [211, 187] on div at bounding box center [423, 253] width 847 height 506
click at [271, 237] on button "Ver ventas" at bounding box center [272, 246] width 44 height 19
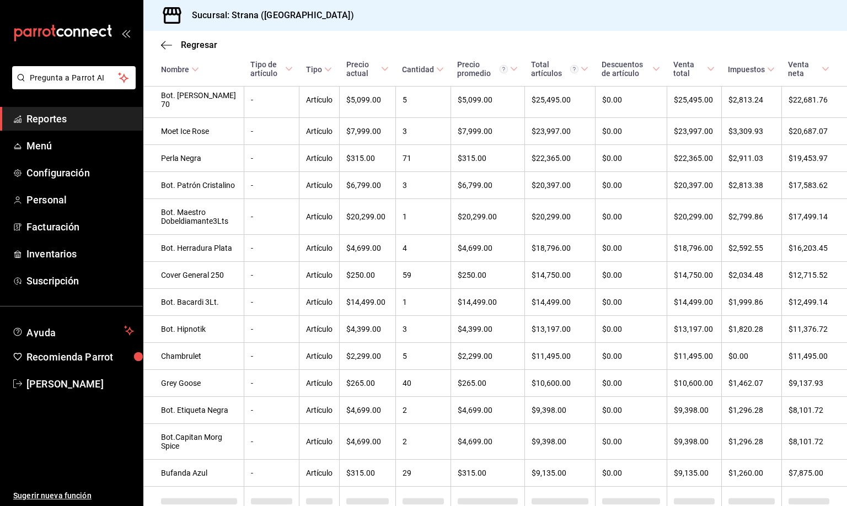
scroll to position [437, 0]
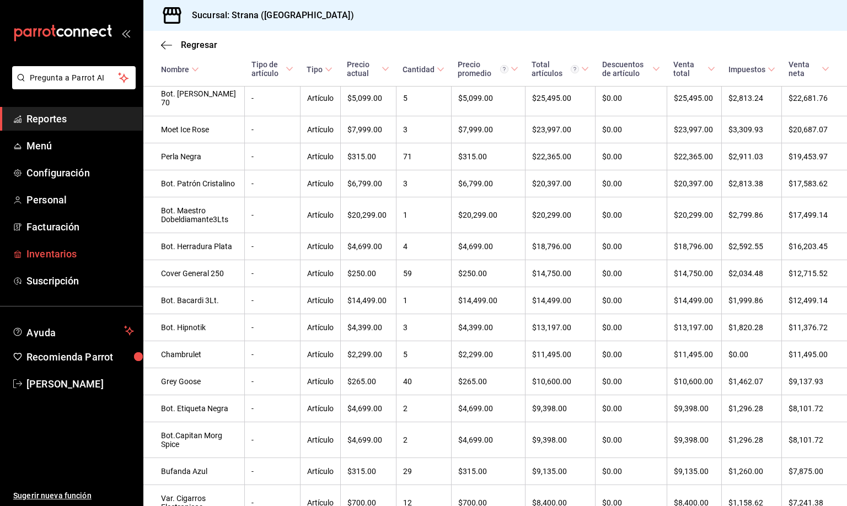
click at [50, 254] on span "Inventarios" at bounding box center [79, 253] width 107 height 15
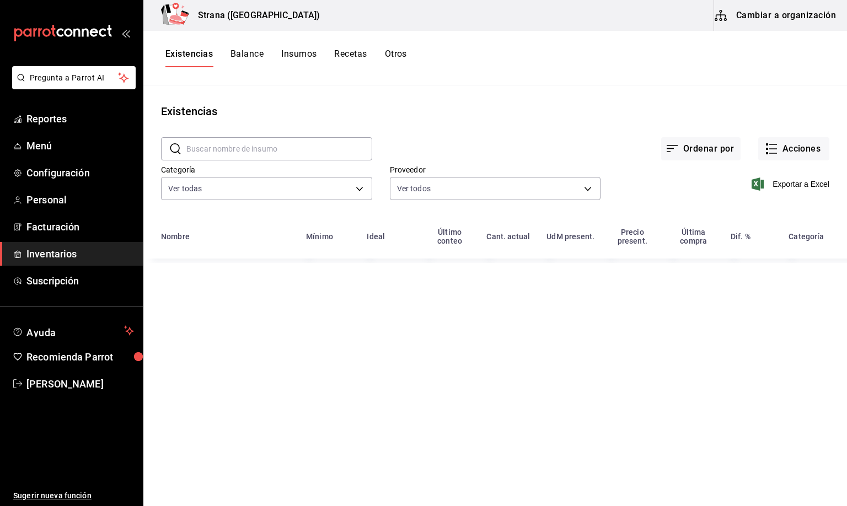
click at [394, 53] on button "Otros" at bounding box center [396, 58] width 22 height 19
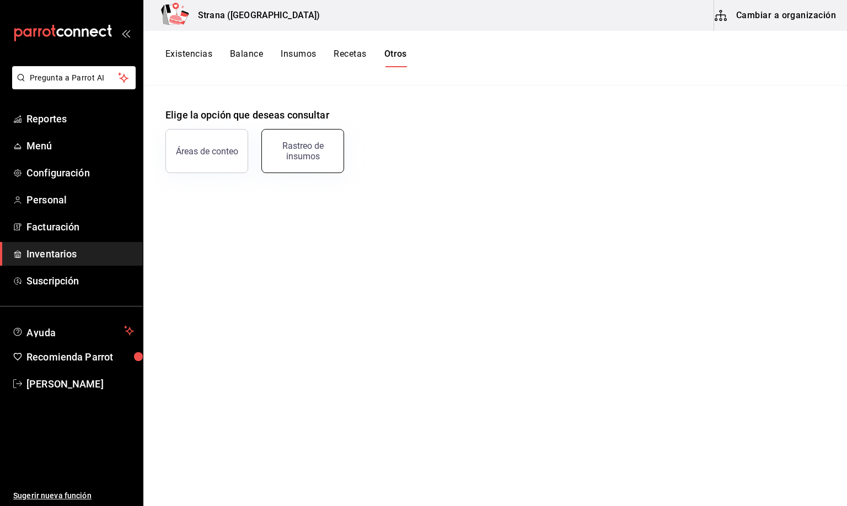
drag, startPoint x: 309, startPoint y: 154, endPoint x: 303, endPoint y: 154, distance: 6.1
click at [303, 154] on div "Rastreo de insumos" at bounding box center [302, 151] width 68 height 21
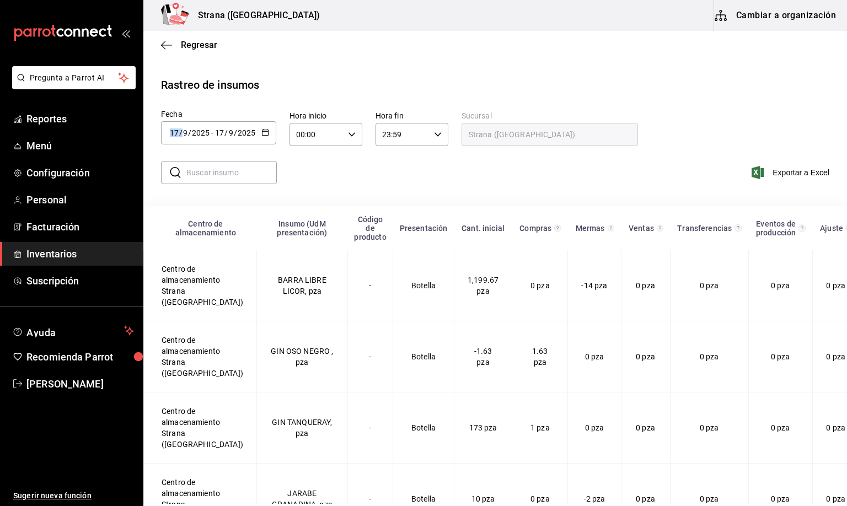
click at [179, 131] on div "2025-09-17 17 / 9 / 2025" at bounding box center [189, 132] width 43 height 9
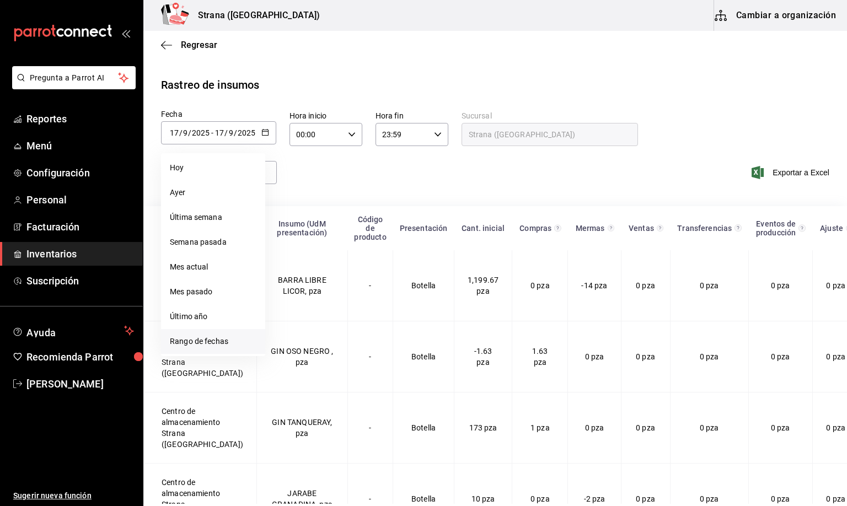
click at [190, 336] on li "Rango de fechas" at bounding box center [213, 341] width 104 height 25
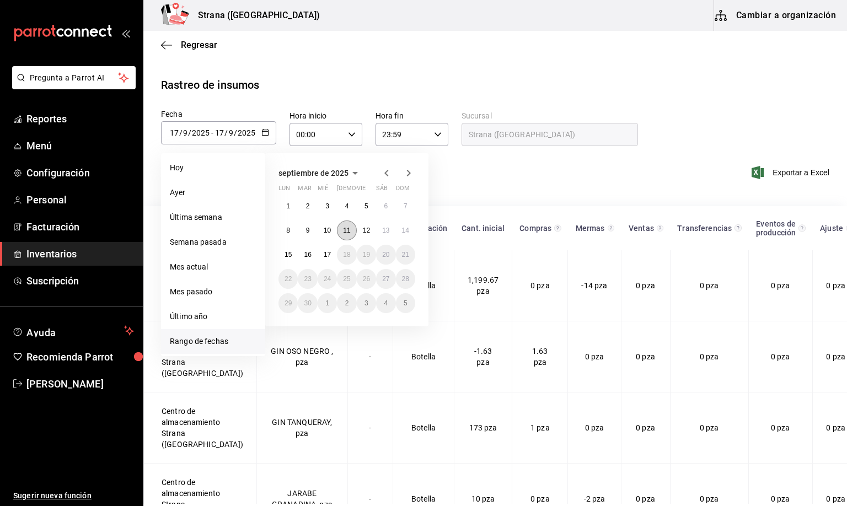
click at [343, 232] on abbr "11" at bounding box center [346, 231] width 7 height 8
click at [363, 230] on abbr "12" at bounding box center [366, 231] width 7 height 8
type input "[DATE]"
type input "11"
type input "2025-09-12"
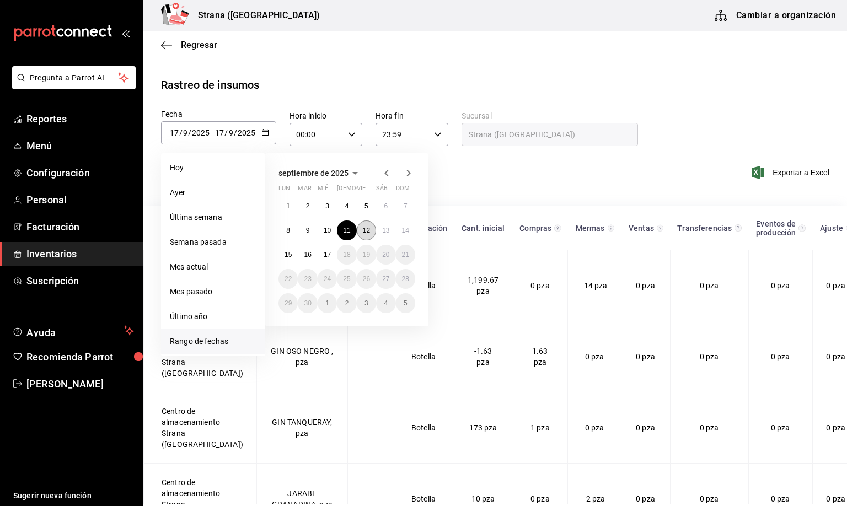
type input "12"
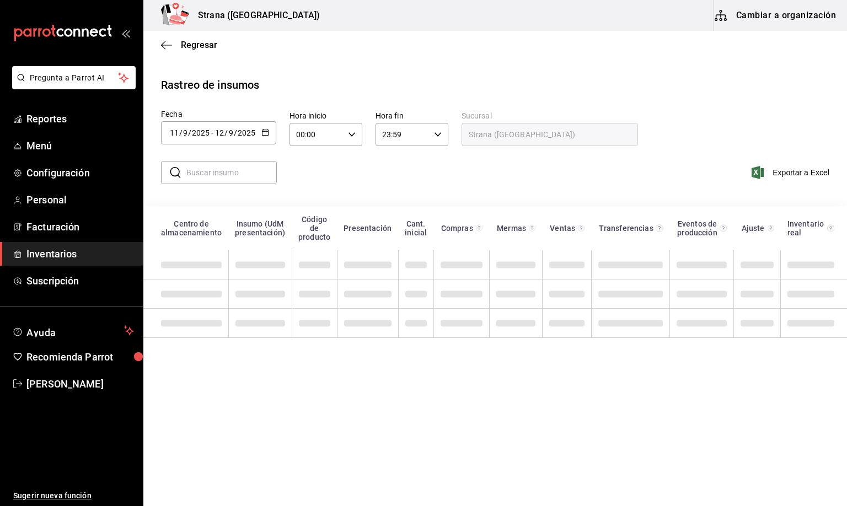
click at [301, 132] on input "00:00" at bounding box center [316, 134] width 54 height 22
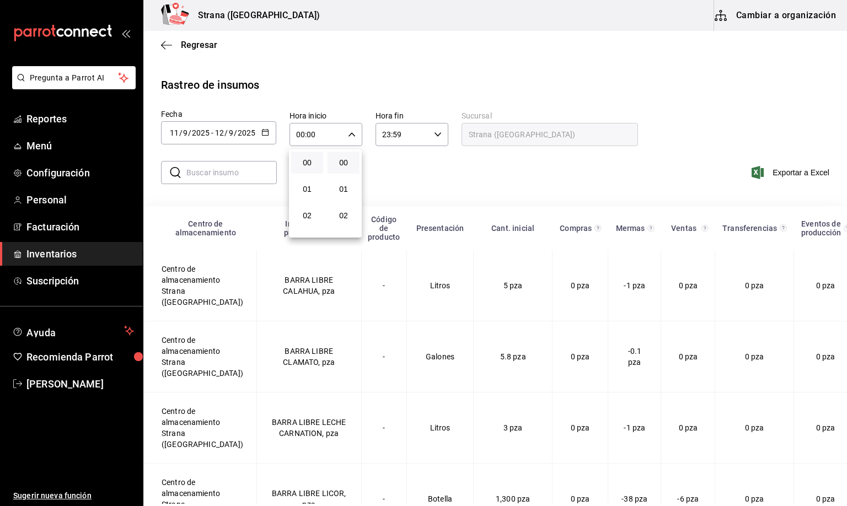
scroll to position [248, 0]
click at [488, 78] on div at bounding box center [423, 253] width 847 height 506
click at [298, 136] on input "00:00" at bounding box center [316, 134] width 54 height 22
click at [308, 191] on span "20" at bounding box center [307, 195] width 19 height 9
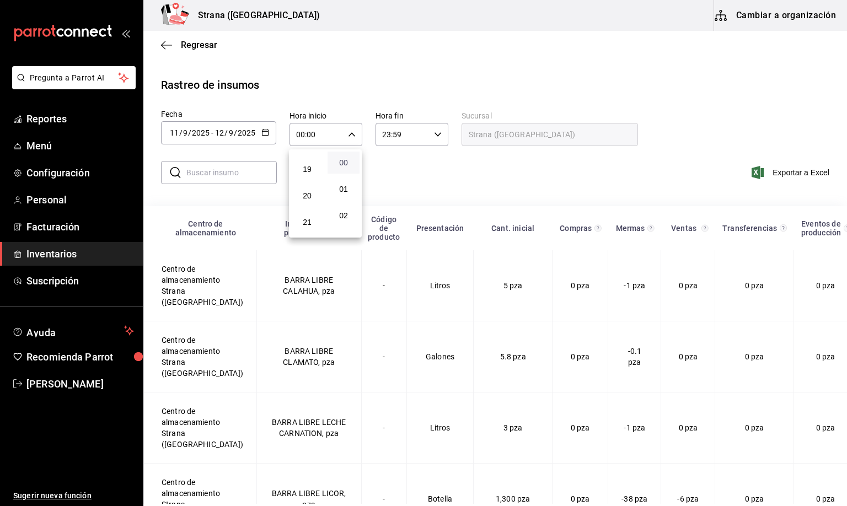
click at [341, 164] on span "00" at bounding box center [343, 162] width 19 height 9
type input "20:00"
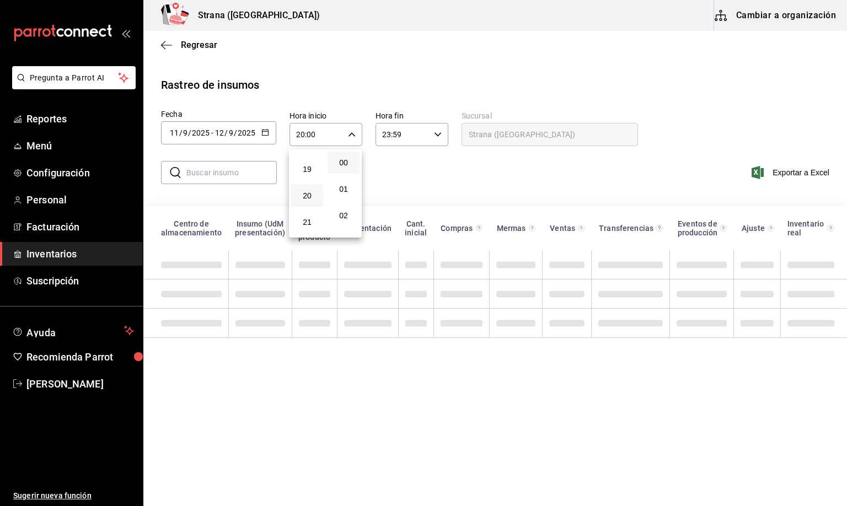
click at [386, 134] on div at bounding box center [423, 253] width 847 height 506
click at [387, 136] on input "23:59" at bounding box center [402, 134] width 54 height 22
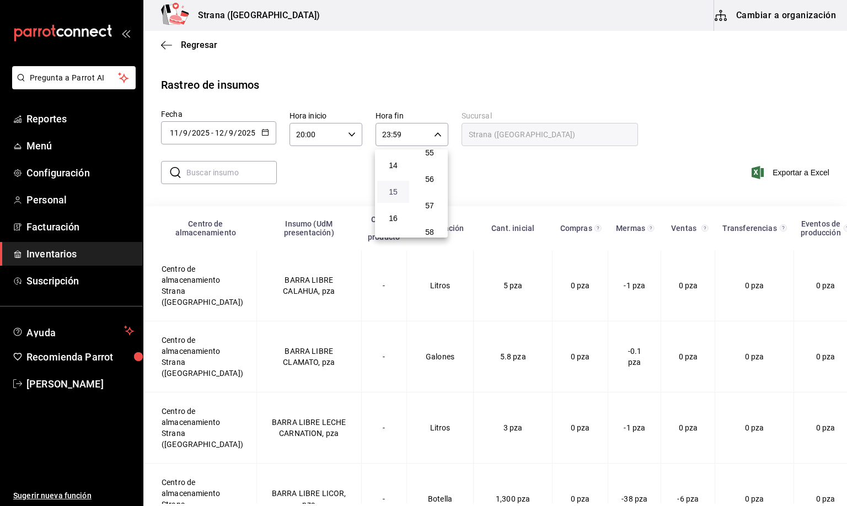
click at [390, 187] on span "15" at bounding box center [393, 191] width 19 height 9
click at [428, 201] on span "57" at bounding box center [429, 205] width 19 height 9
type input "15:57"
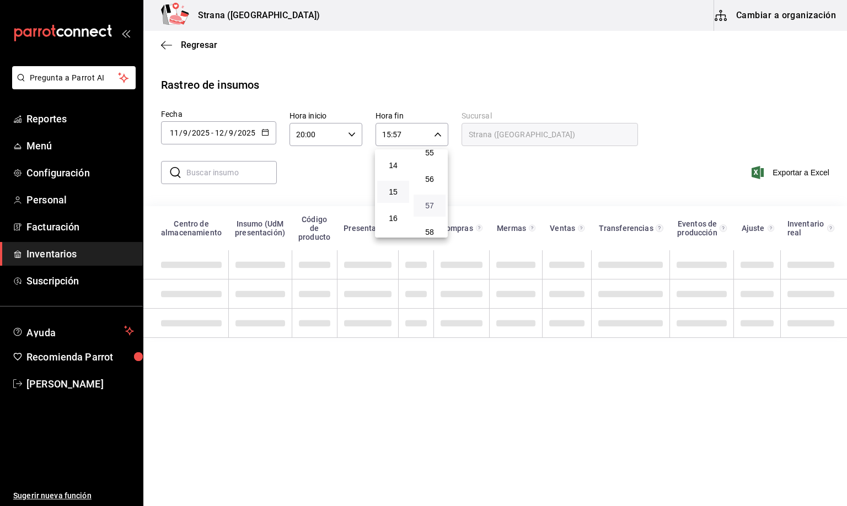
click at [429, 201] on span "57" at bounding box center [429, 205] width 19 height 9
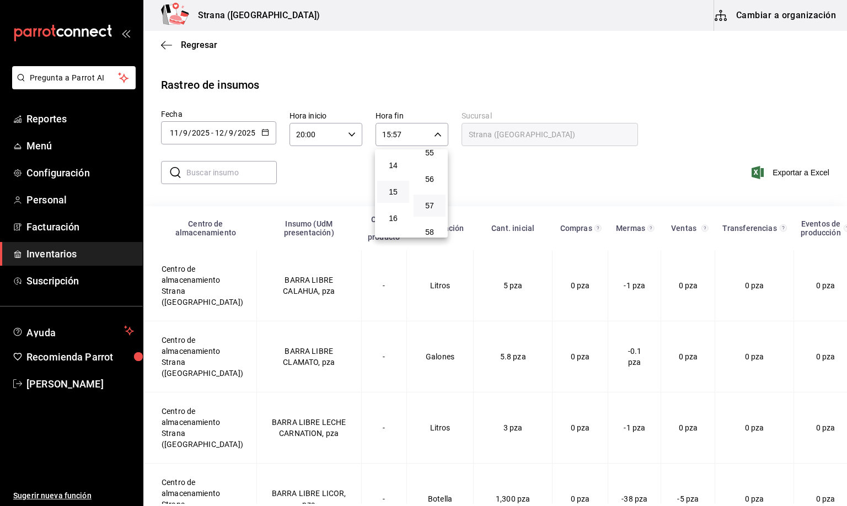
click at [209, 173] on div at bounding box center [423, 253] width 847 height 506
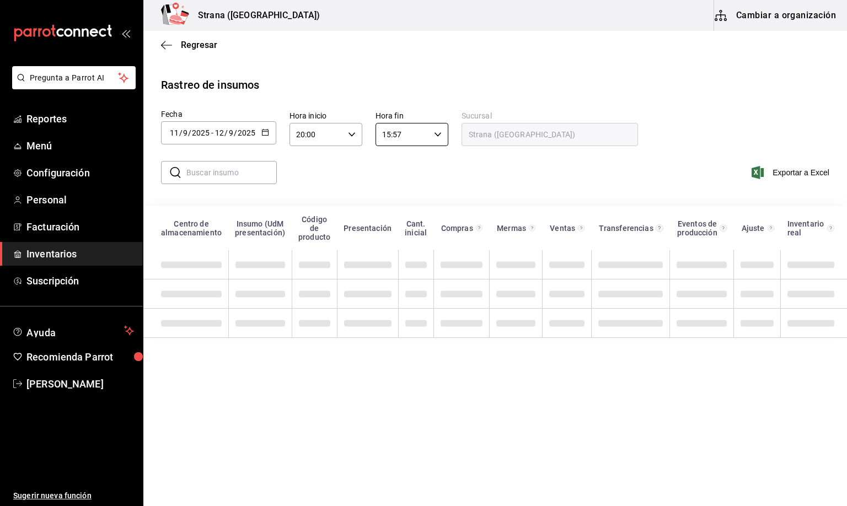
click at [209, 173] on input "text" at bounding box center [231, 173] width 90 height 22
type input "F"
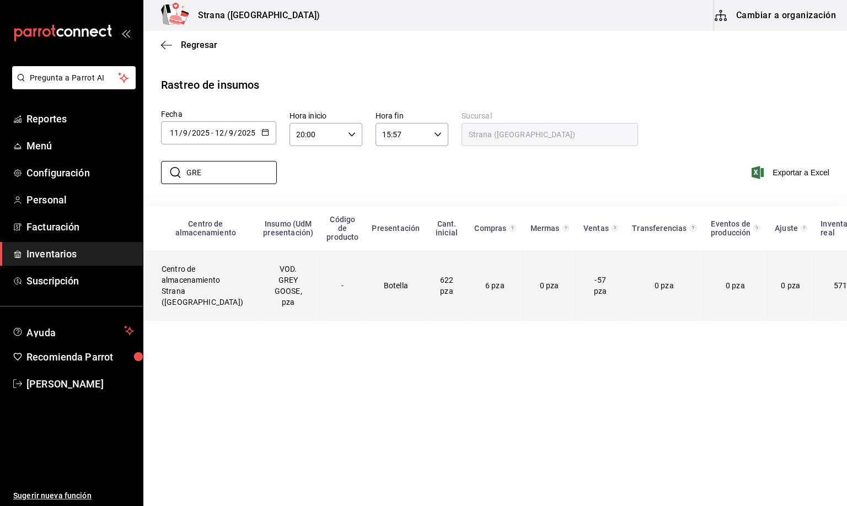
type input "GRE"
click at [261, 279] on td "VOD. GREY GOOSE, pza" at bounding box center [287, 285] width 63 height 71
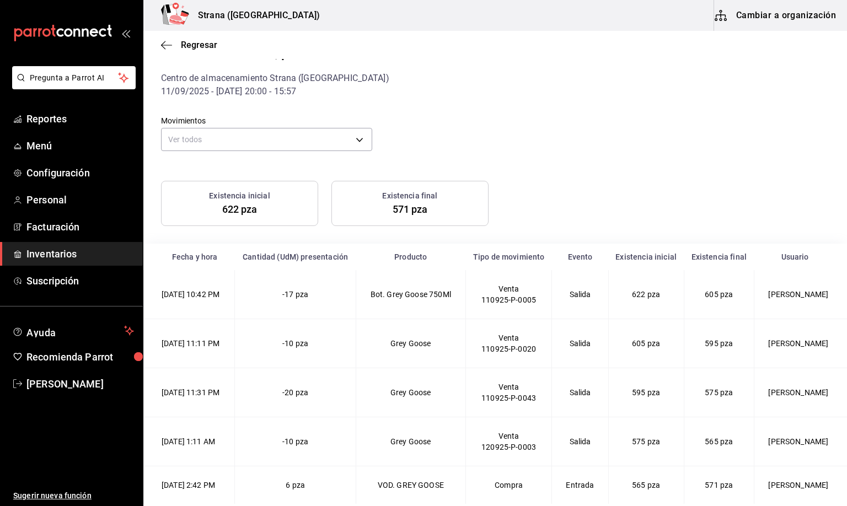
scroll to position [91, 0]
click at [51, 250] on span "Inventarios" at bounding box center [79, 253] width 107 height 15
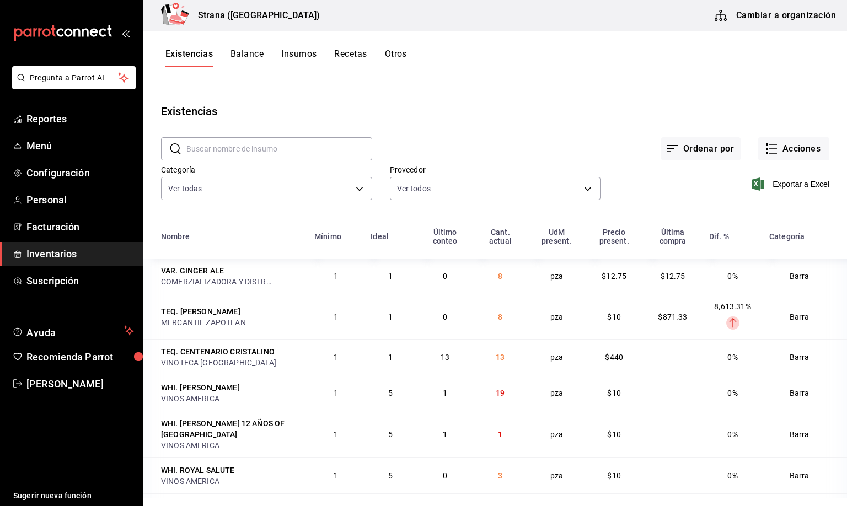
drag, startPoint x: 336, startPoint y: 111, endPoint x: 337, endPoint y: 106, distance: 5.6
click at [337, 111] on div "Existencias" at bounding box center [494, 111] width 703 height 17
click at [253, 108] on div "Existencias" at bounding box center [494, 111] width 703 height 17
click at [388, 55] on button "Otros" at bounding box center [396, 58] width 22 height 19
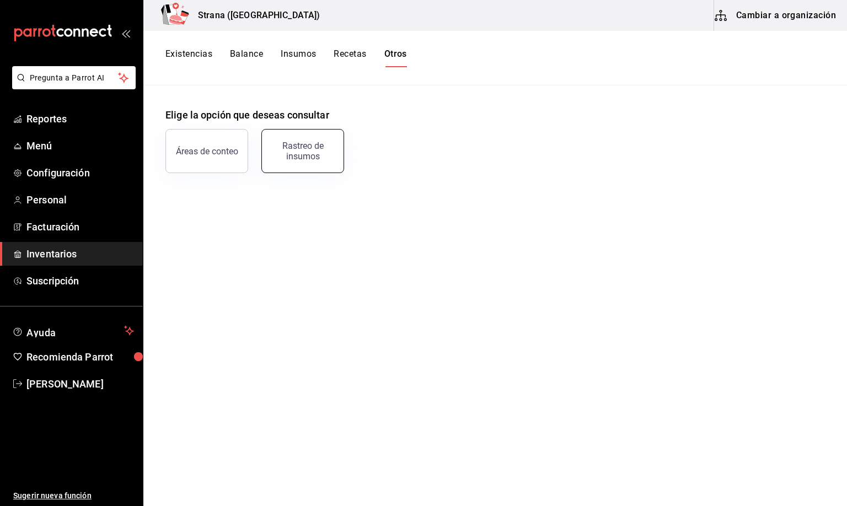
click at [329, 142] on div "Rastreo de insumos" at bounding box center [302, 151] width 68 height 21
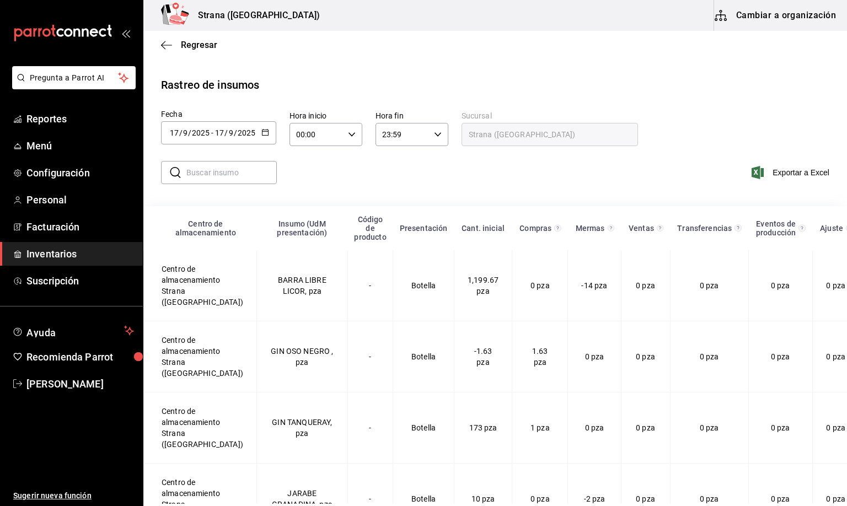
click at [170, 131] on input "17" at bounding box center [174, 132] width 10 height 9
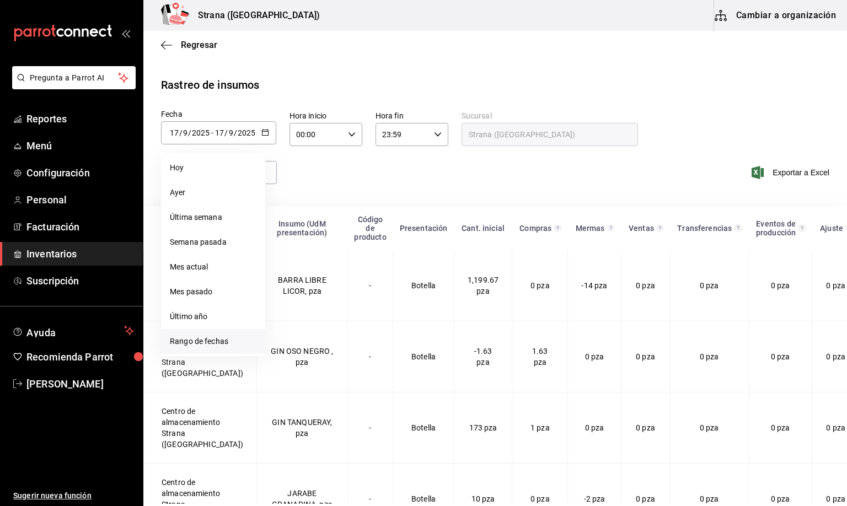
click at [196, 343] on li "Rango de fechas" at bounding box center [213, 341] width 104 height 25
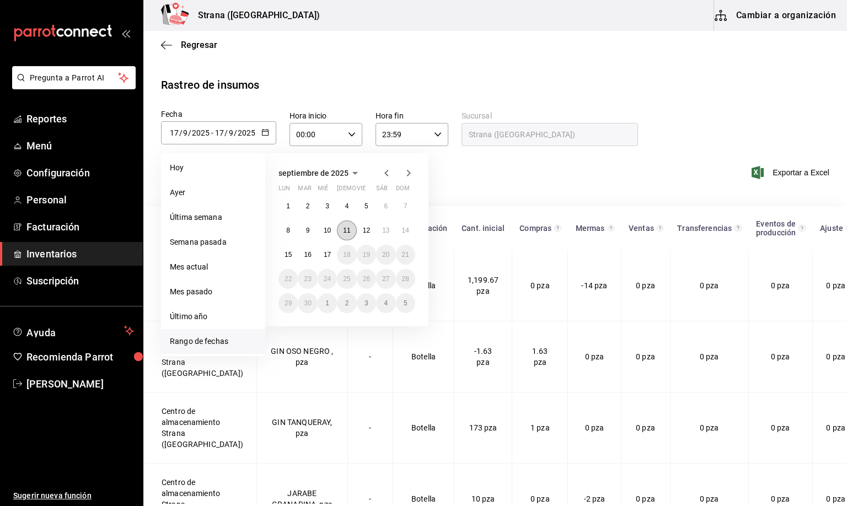
click at [349, 232] on abbr "11" at bounding box center [346, 231] width 7 height 8
click at [321, 256] on button "17" at bounding box center [327, 255] width 19 height 20
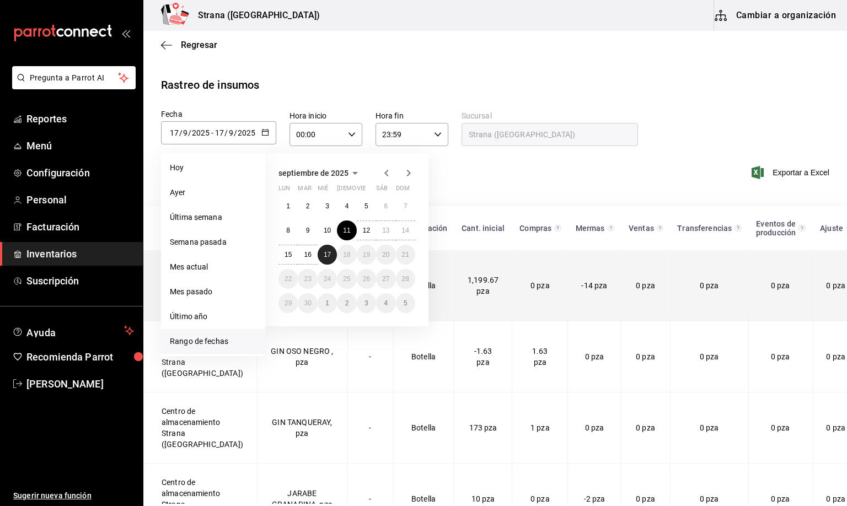
type input "[DATE]"
type input "11"
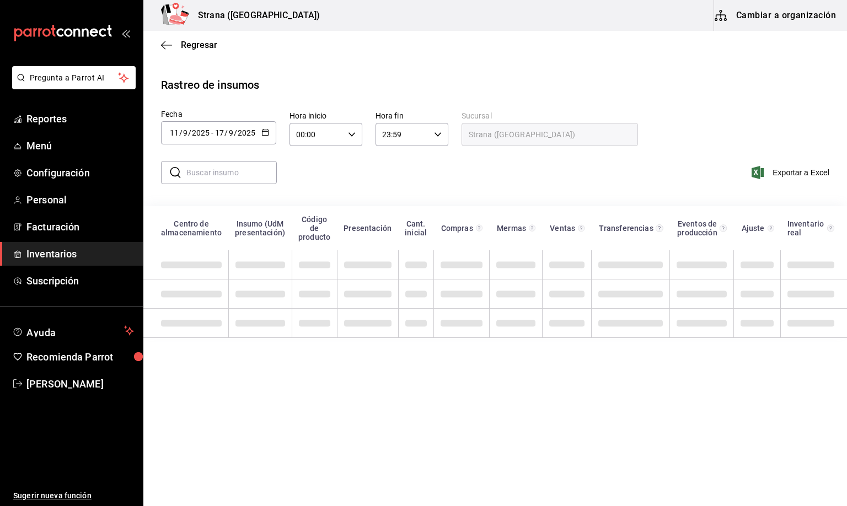
click at [303, 134] on input "00:00" at bounding box center [316, 134] width 54 height 22
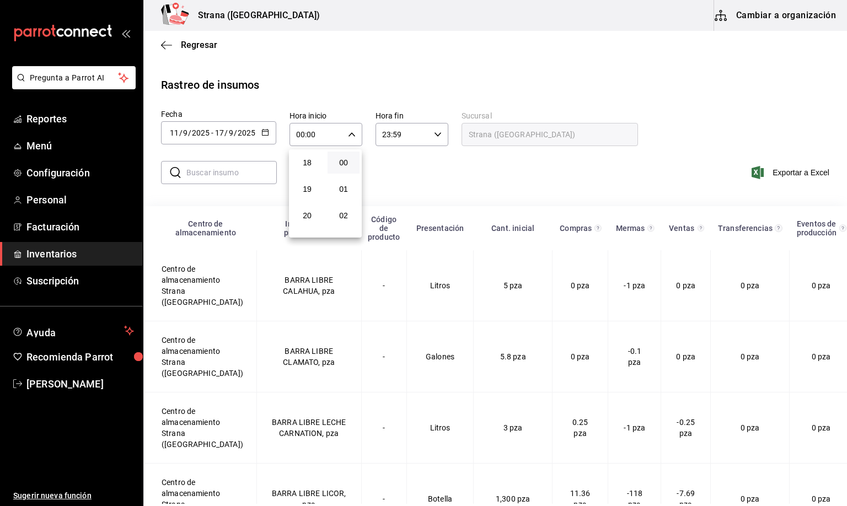
scroll to position [450, 0]
click at [305, 237] on span "20" at bounding box center [307, 241] width 19 height 9
type input "20:00"
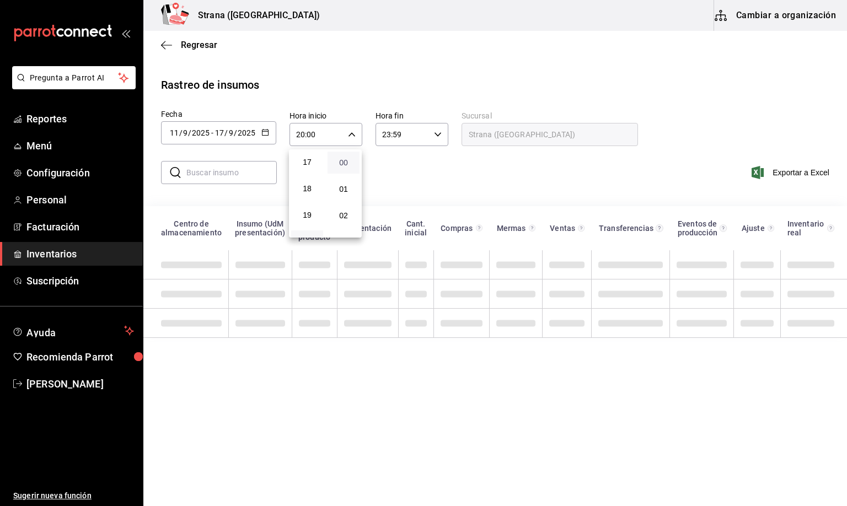
click at [346, 160] on span "00" at bounding box center [343, 162] width 19 height 9
drag, startPoint x: 383, startPoint y: 132, endPoint x: 390, endPoint y: 134, distance: 7.9
click at [383, 131] on div at bounding box center [423, 253] width 847 height 506
click at [388, 134] on div at bounding box center [423, 253] width 847 height 506
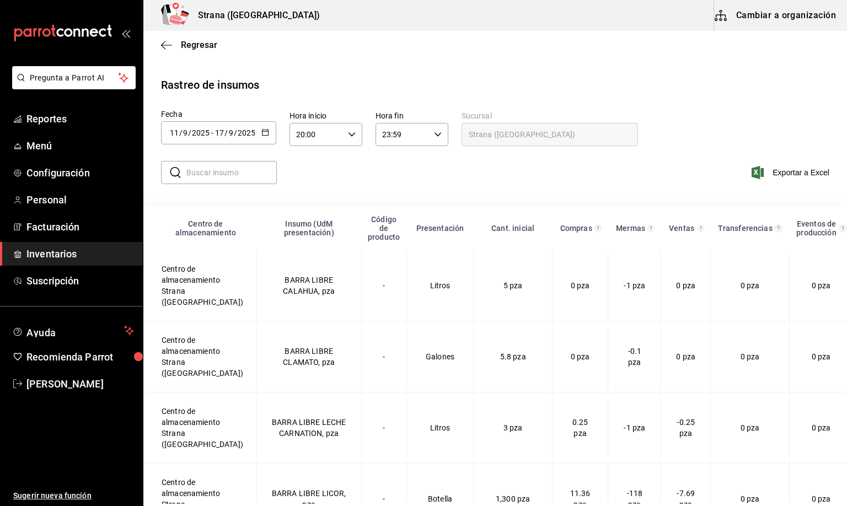
click at [384, 131] on input "23:59" at bounding box center [402, 134] width 54 height 22
click at [394, 237] on button "14" at bounding box center [393, 248] width 32 height 22
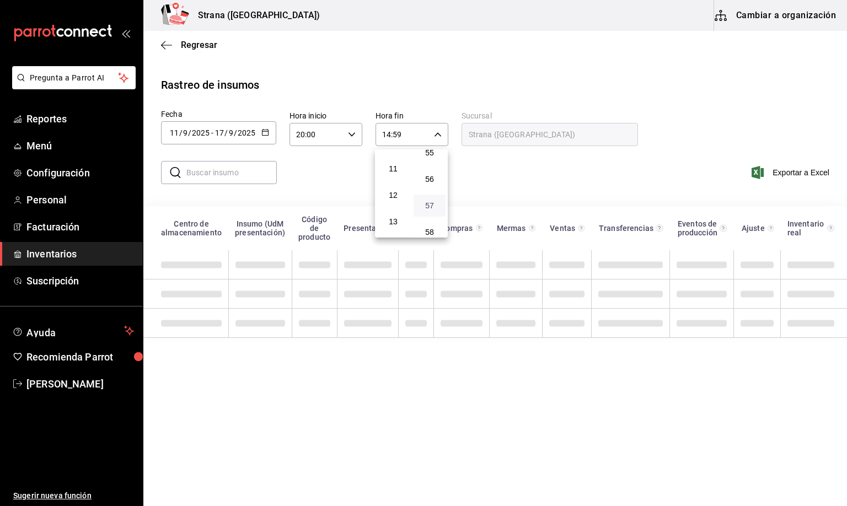
click at [430, 201] on span "57" at bounding box center [429, 205] width 19 height 9
type input "14:57"
click at [198, 175] on div at bounding box center [423, 253] width 847 height 506
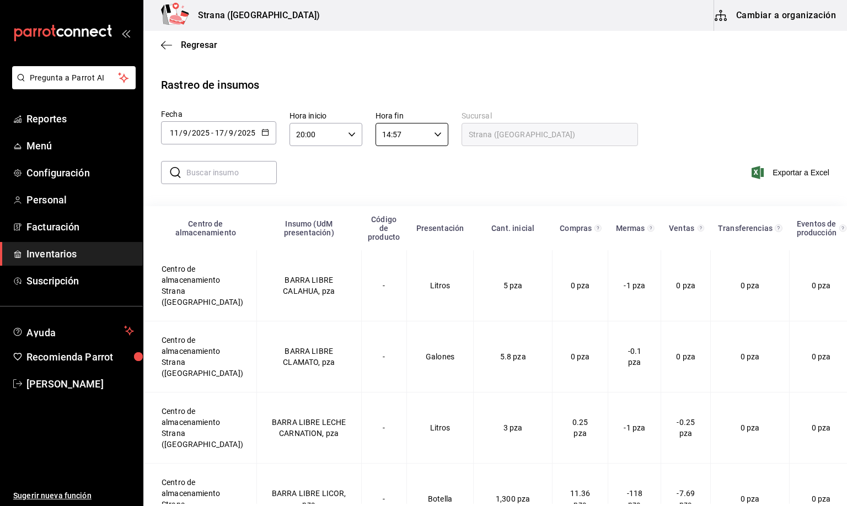
click at [203, 172] on input "text" at bounding box center [231, 173] width 90 height 22
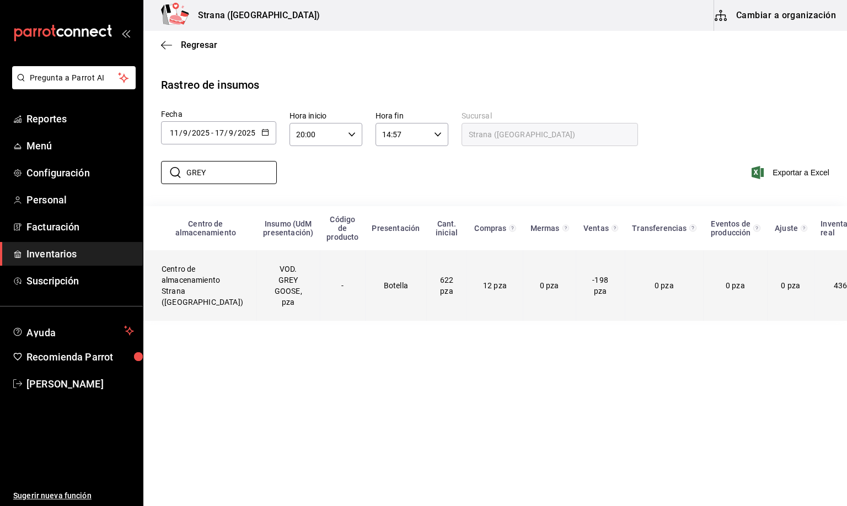
type input "GREY"
click at [265, 282] on td "VOD. GREY GOOSE, pza" at bounding box center [287, 285] width 63 height 71
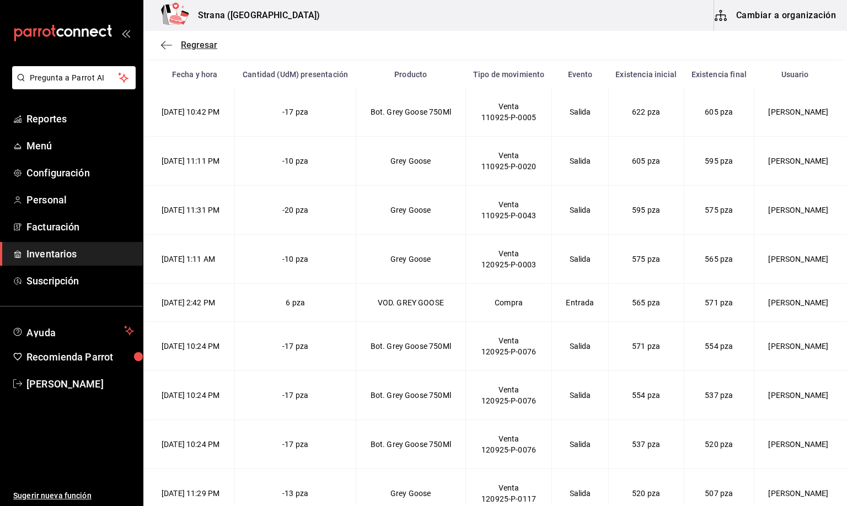
click at [196, 45] on span "Regresar" at bounding box center [199, 45] width 36 height 10
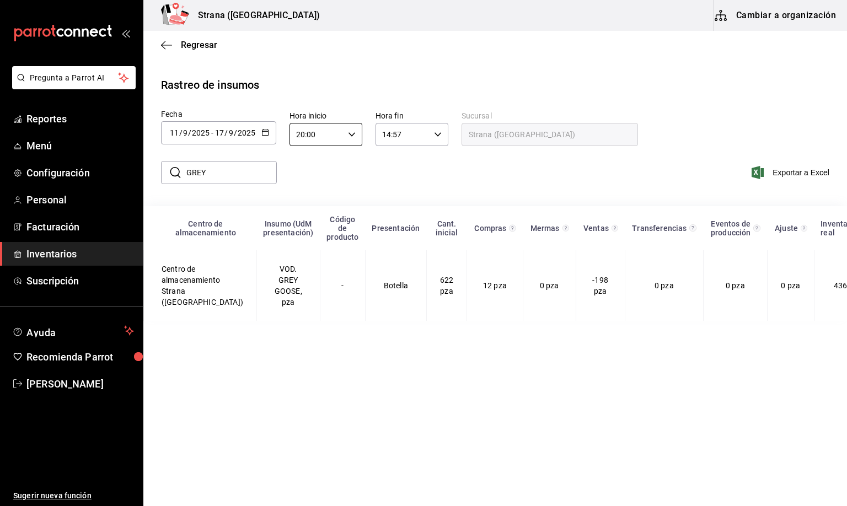
click at [297, 134] on input "20:00" at bounding box center [316, 134] width 54 height 22
click at [305, 180] on span "11" at bounding box center [307, 184] width 19 height 9
type input "11:00"
click at [345, 158] on span "00" at bounding box center [343, 162] width 19 height 9
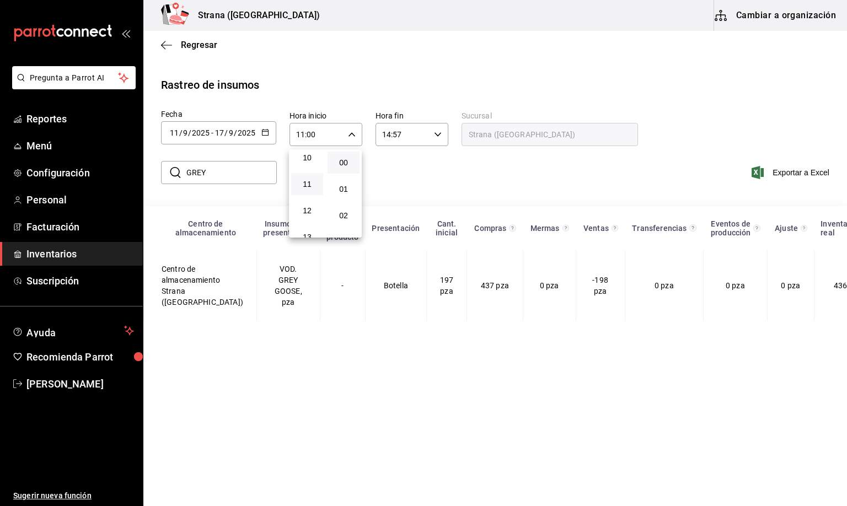
click at [218, 169] on div at bounding box center [423, 253] width 847 height 506
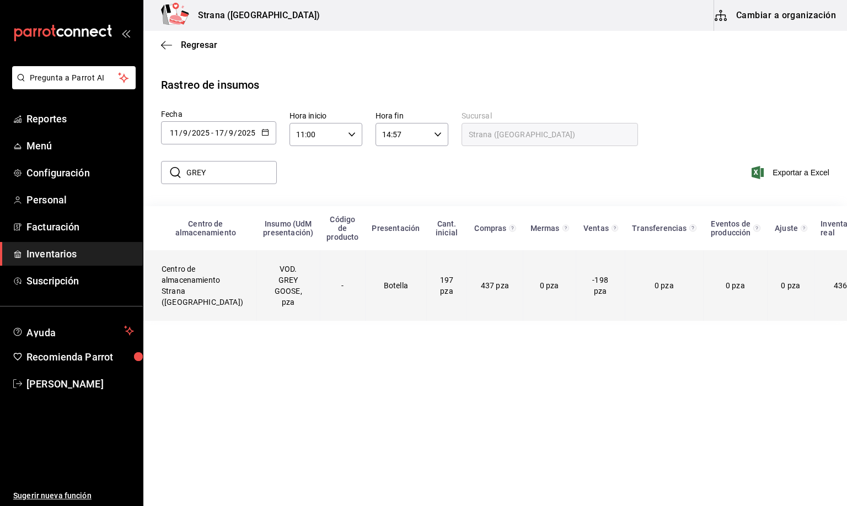
click at [273, 283] on td "VOD. GREY GOOSE, pza" at bounding box center [287, 285] width 63 height 71
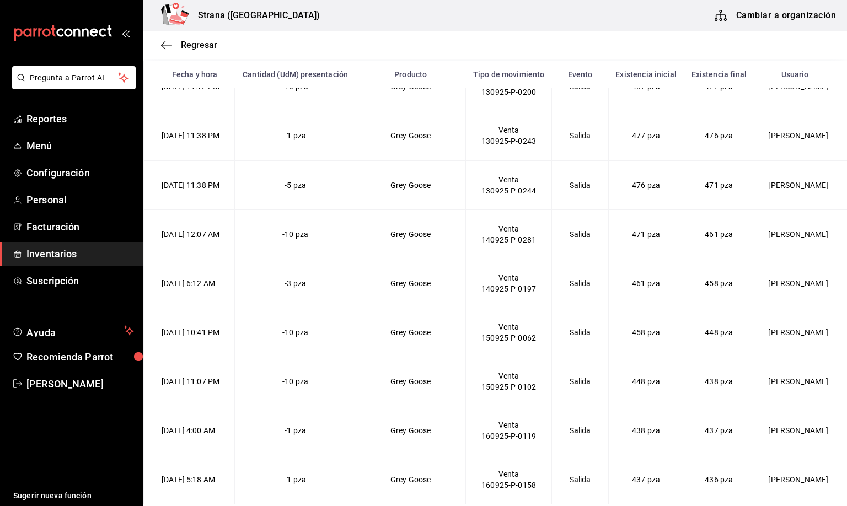
scroll to position [1057, 0]
